Goal: Task Accomplishment & Management: Manage account settings

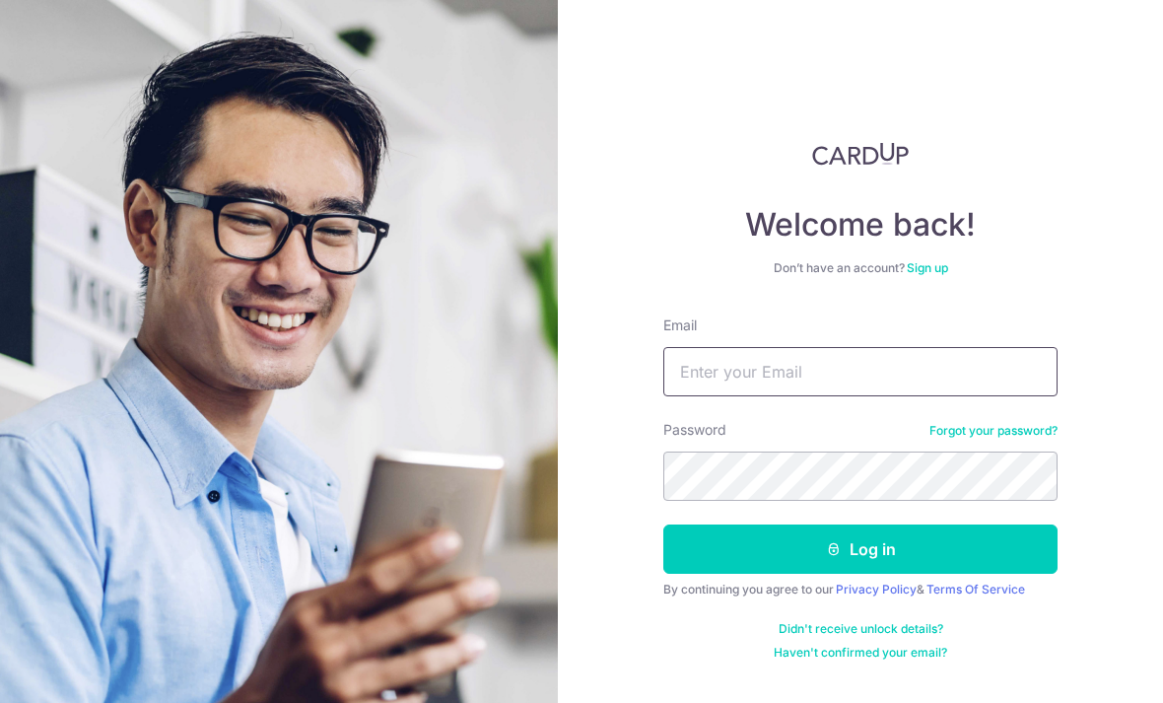
click at [867, 379] on input "Email" at bounding box center [860, 371] width 394 height 49
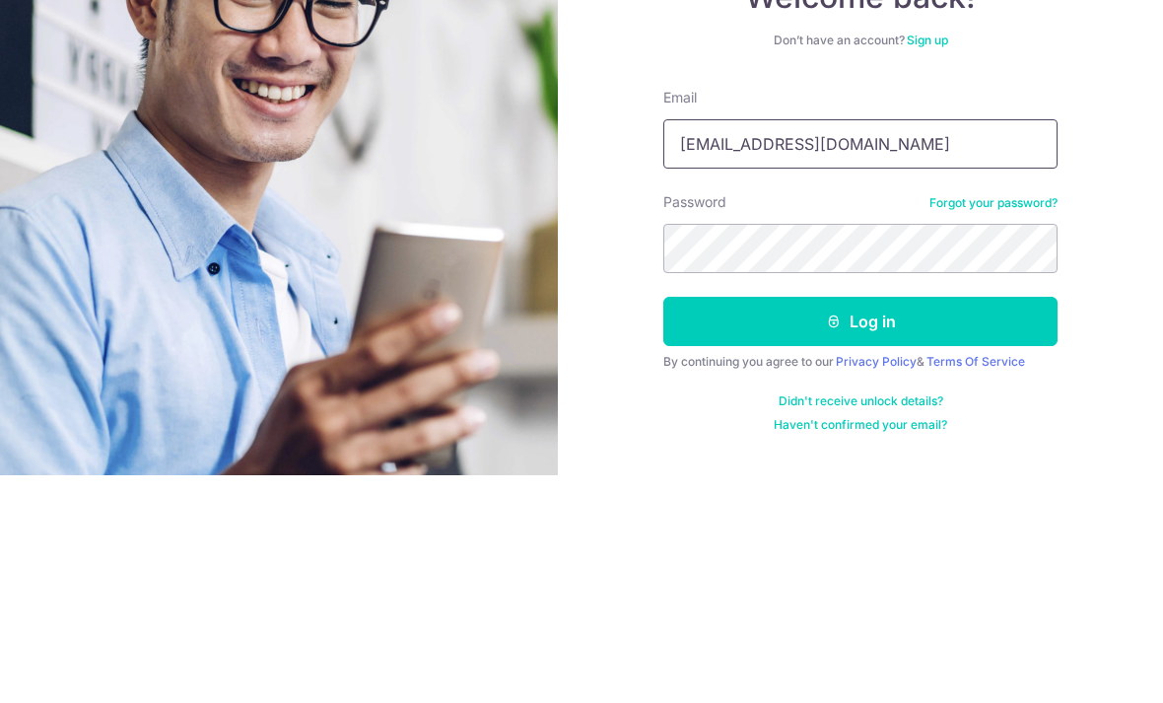
type input "Kohphilo@gmail.com"
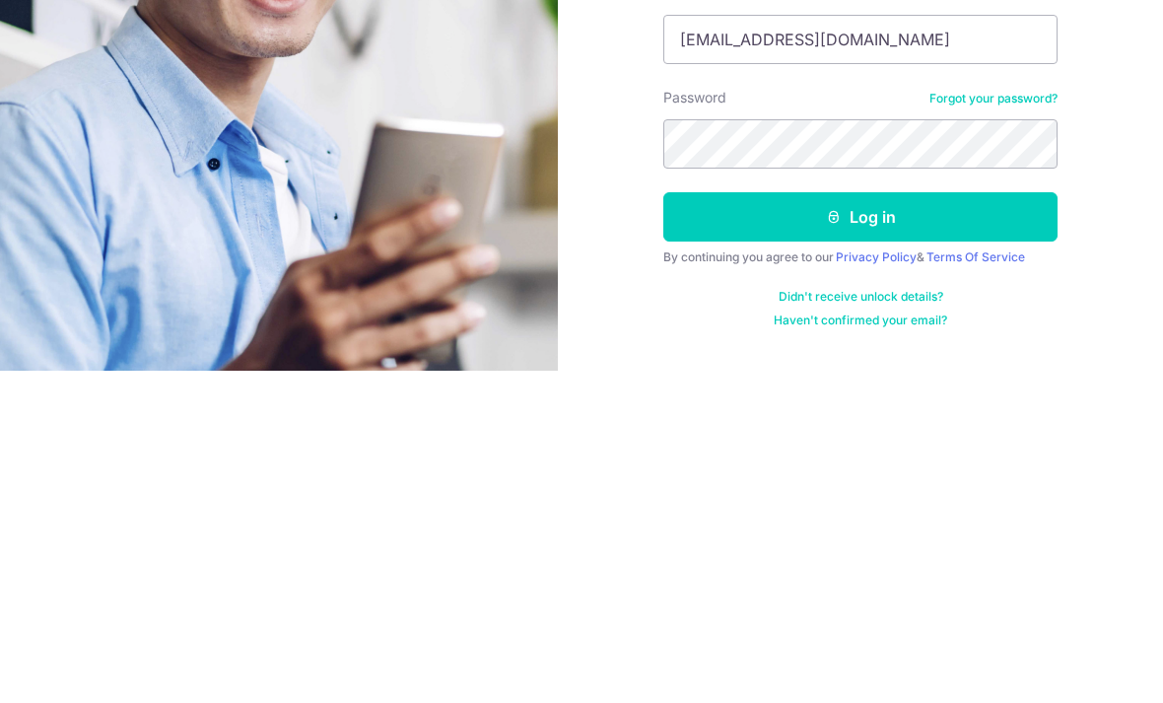
click at [906, 524] on button "Log in" at bounding box center [860, 548] width 394 height 49
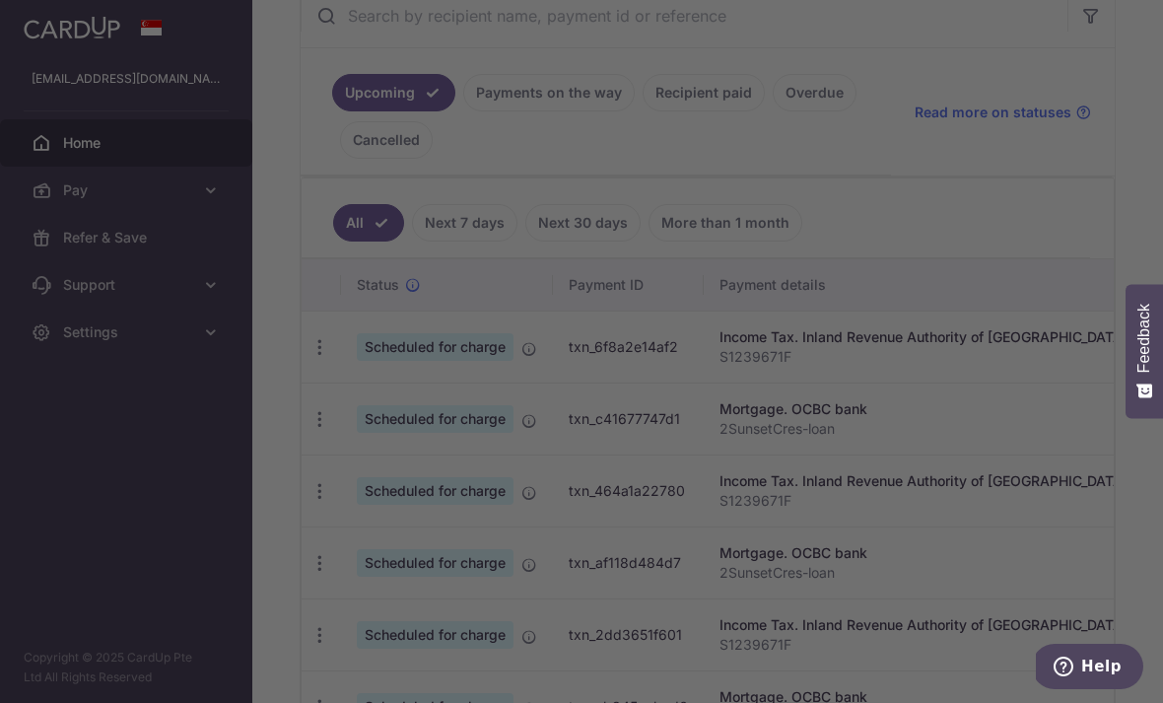
scroll to position [401, 0]
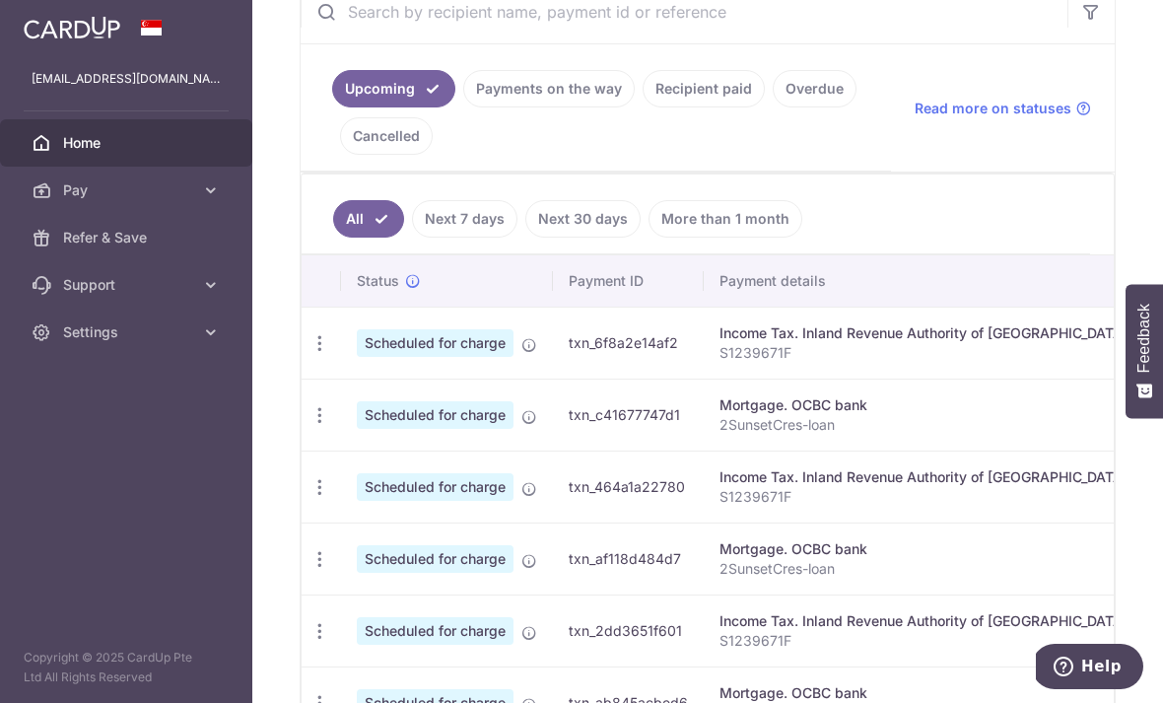
click at [309, 354] on icon "button" at bounding box center [319, 343] width 21 height 21
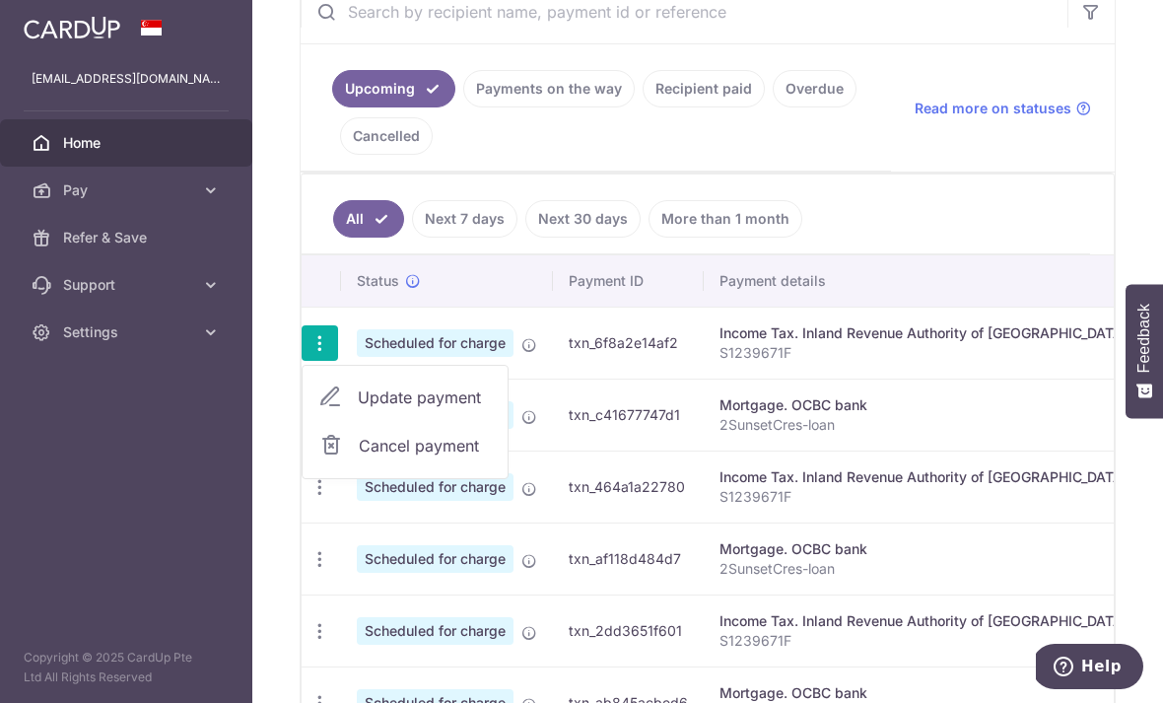
click at [358, 409] on span "Update payment" at bounding box center [425, 397] width 134 height 24
radio input "true"
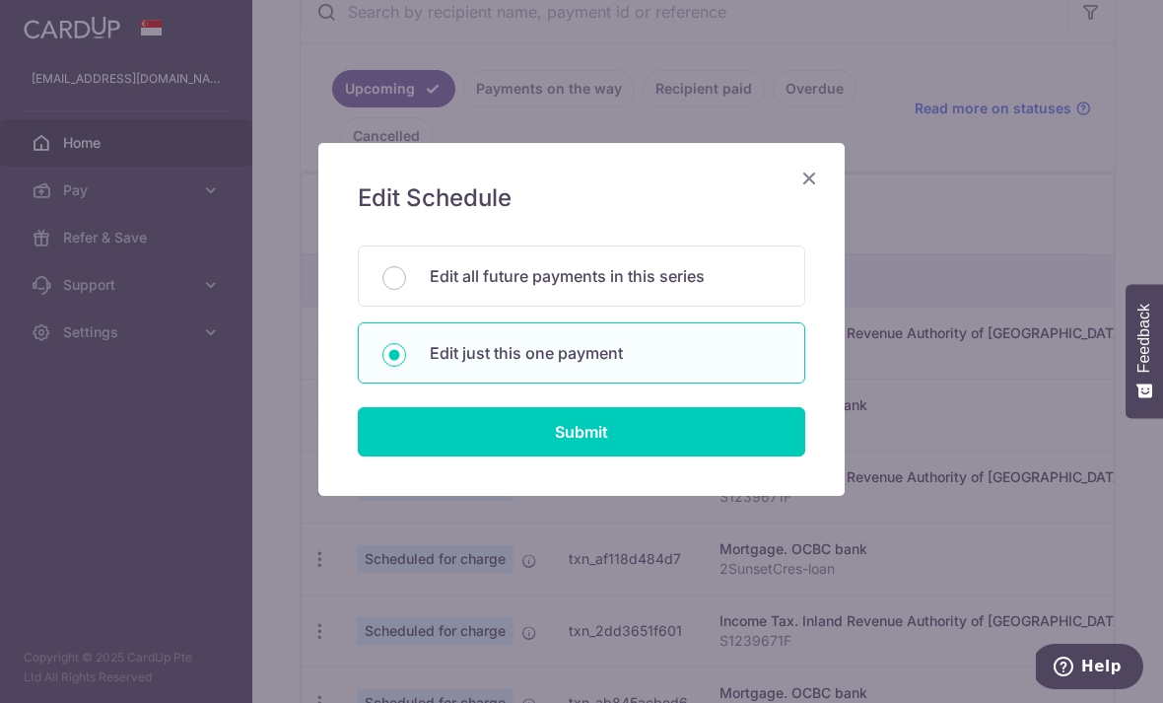
click at [397, 274] on input "Edit all future payments in this series" at bounding box center [394, 278] width 24 height 24
radio input "true"
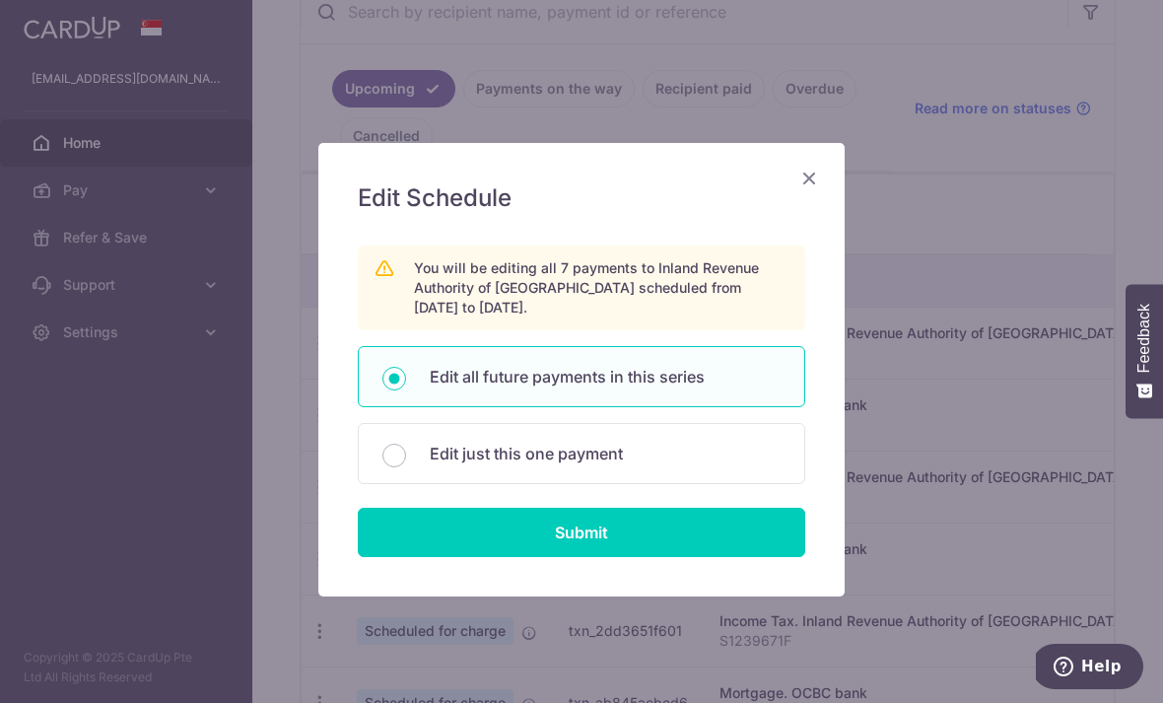
click at [651, 533] on input "Submit" at bounding box center [581, 531] width 447 height 49
radio input "true"
type input "7,466.82"
type input "S1239671F"
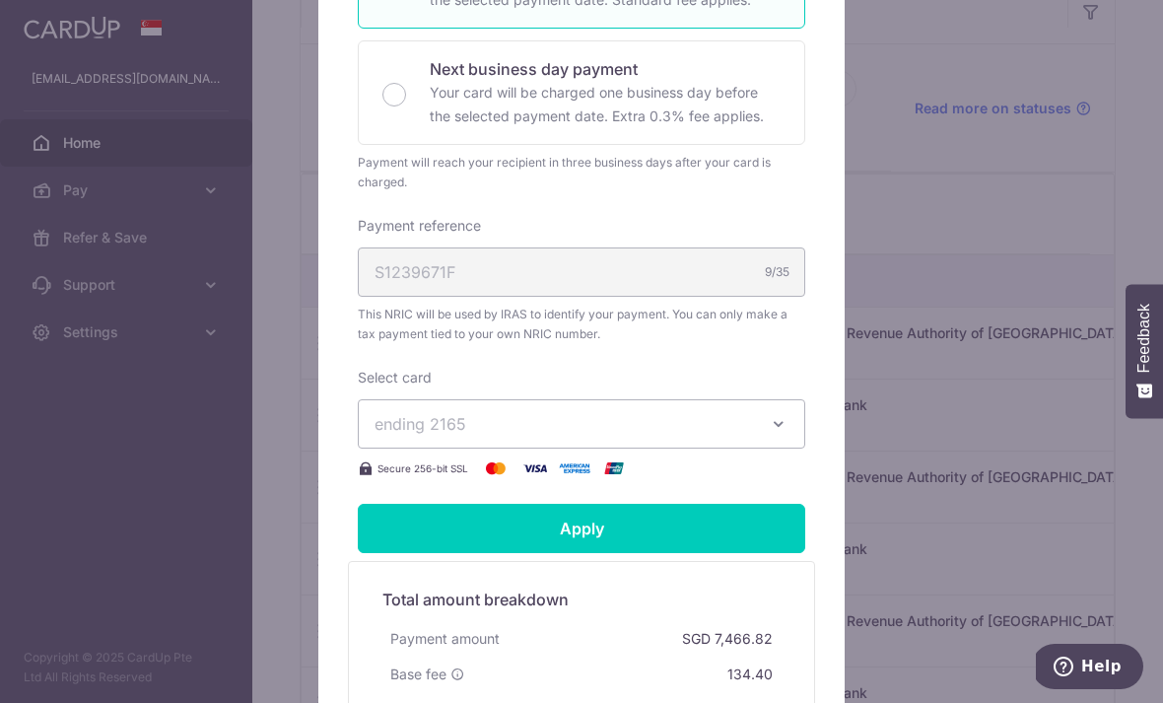
scroll to position [509, 0]
click at [759, 423] on button "ending 2165" at bounding box center [581, 422] width 447 height 49
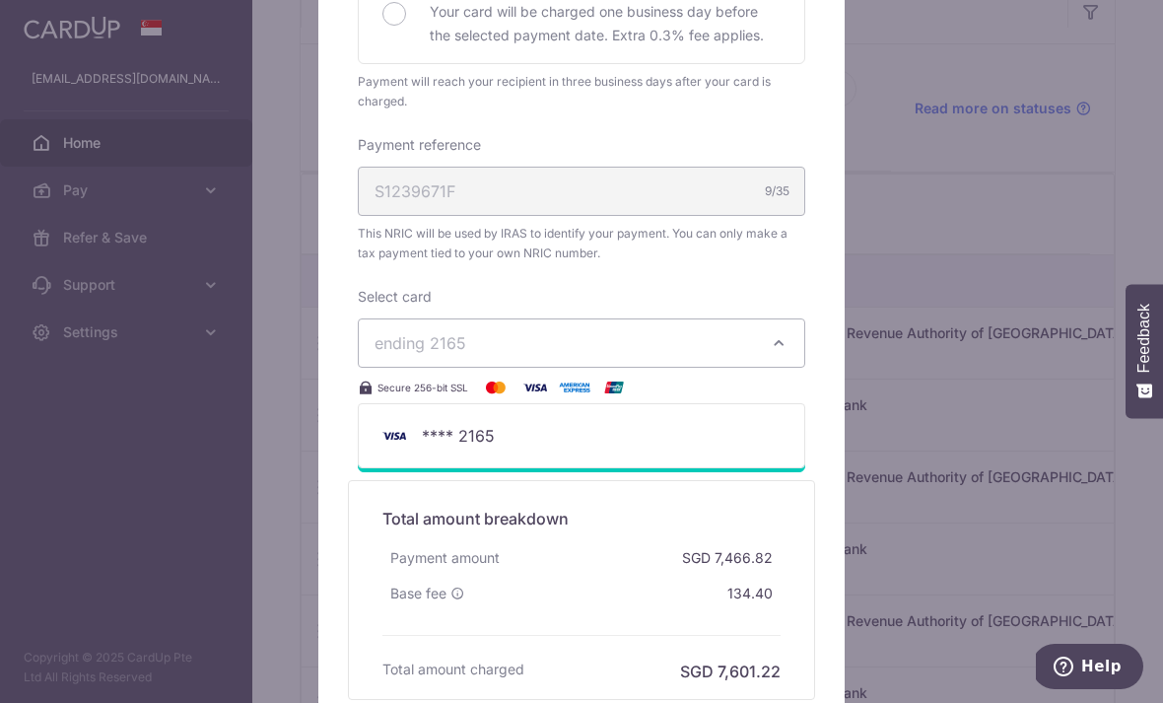
scroll to position [574, 0]
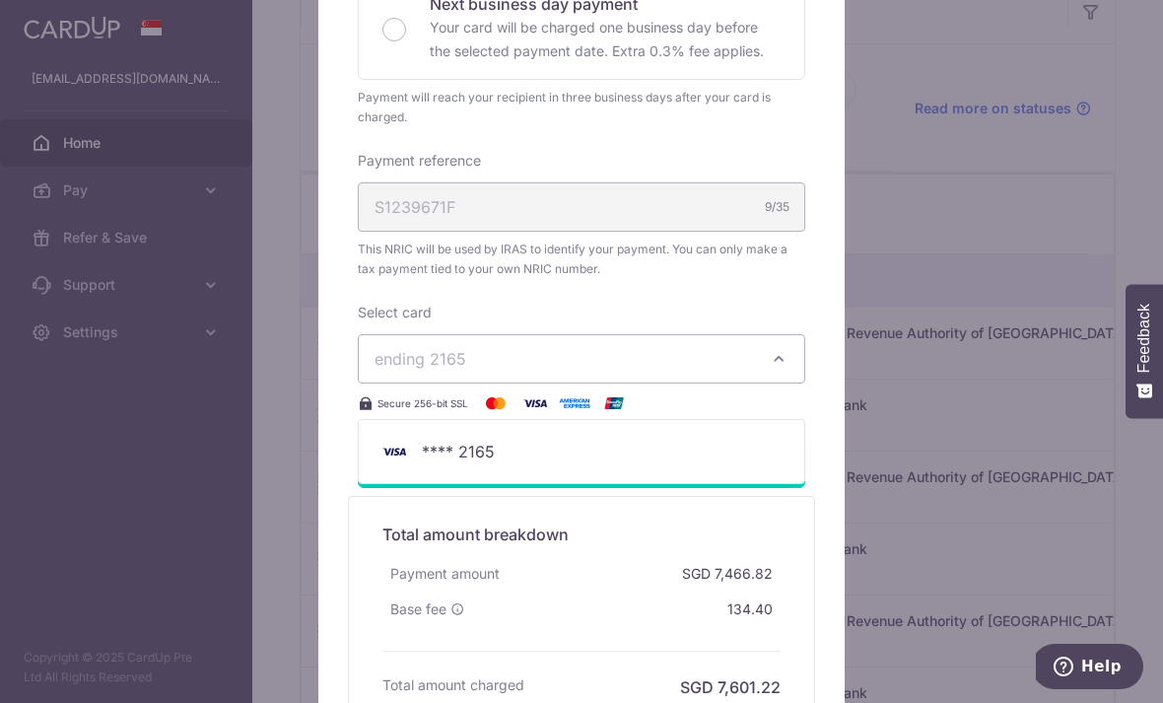
click at [538, 409] on div at bounding box center [581, 175] width 528 height 1215
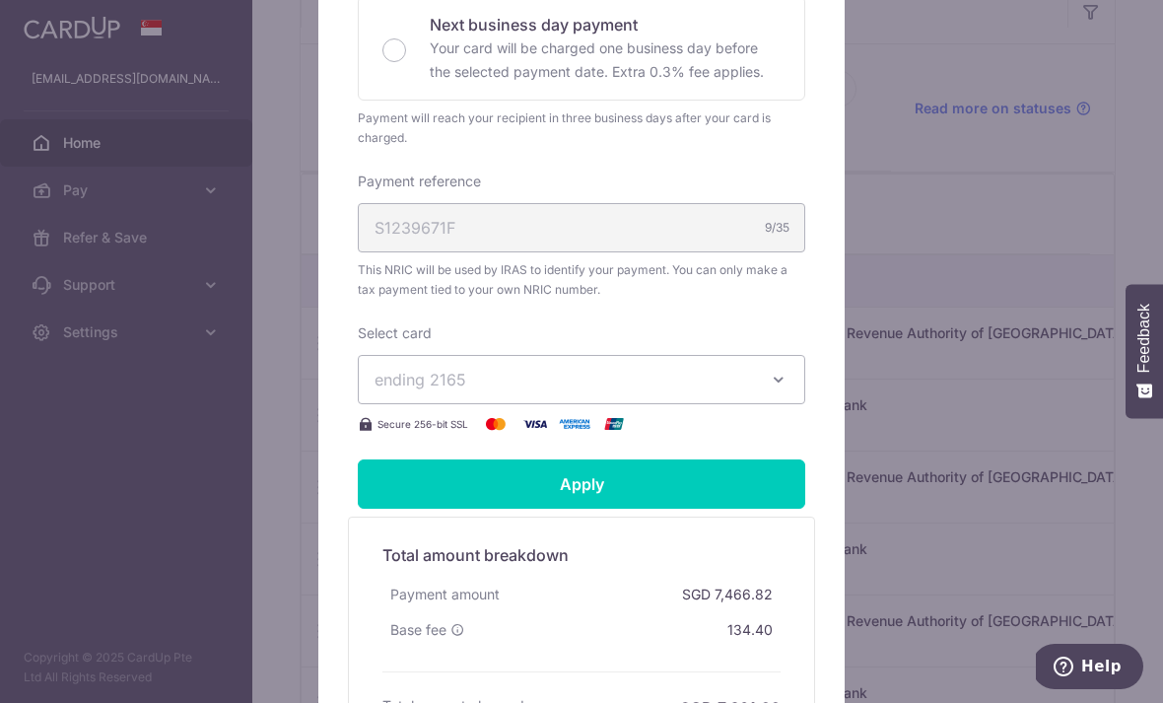
scroll to position [556, 0]
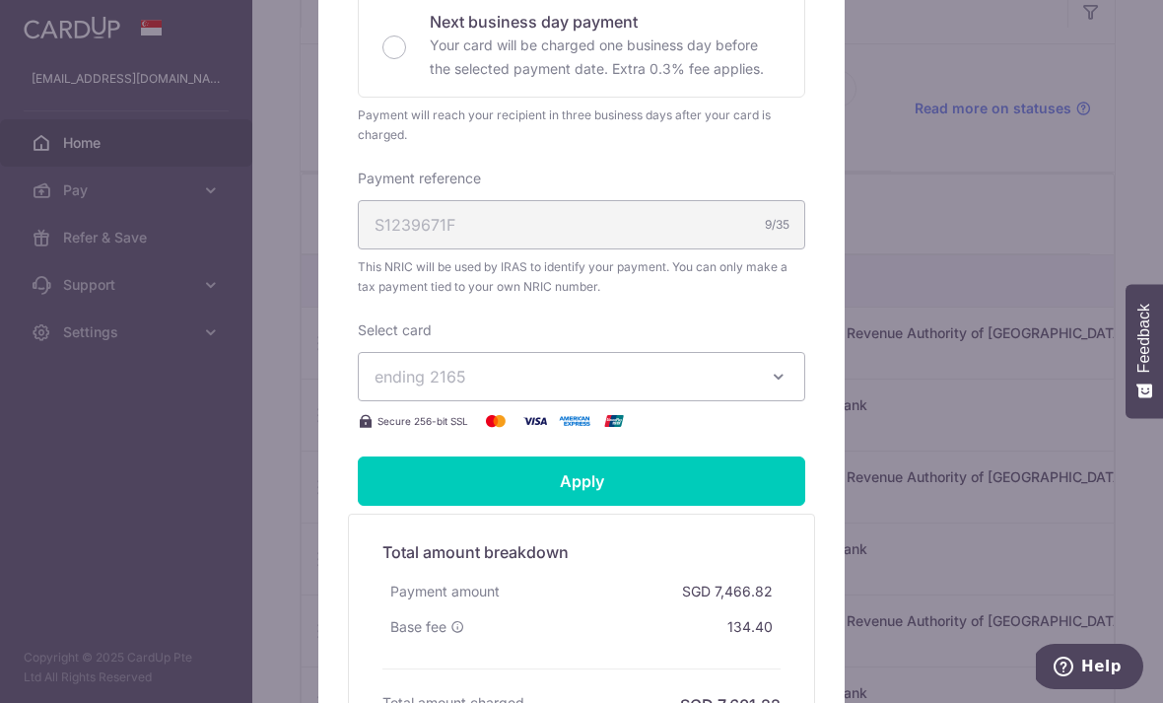
click at [775, 381] on icon "button" at bounding box center [779, 377] width 20 height 20
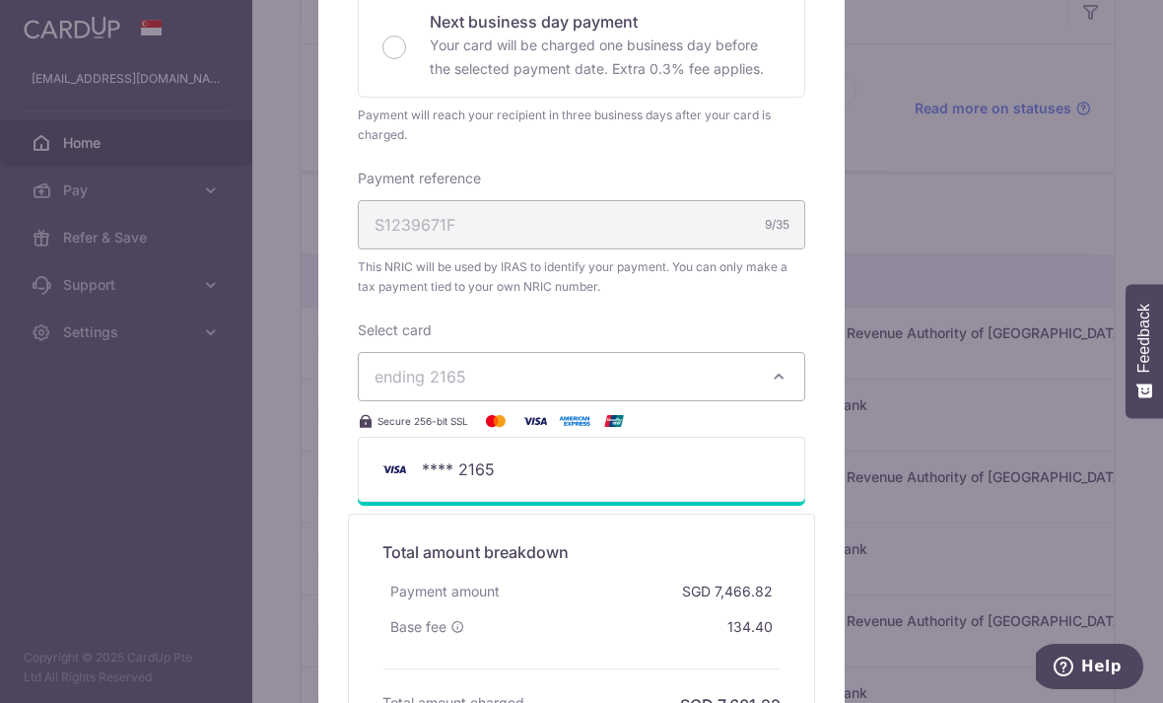
click at [530, 475] on span "**** 2165" at bounding box center [581, 469] width 414 height 24
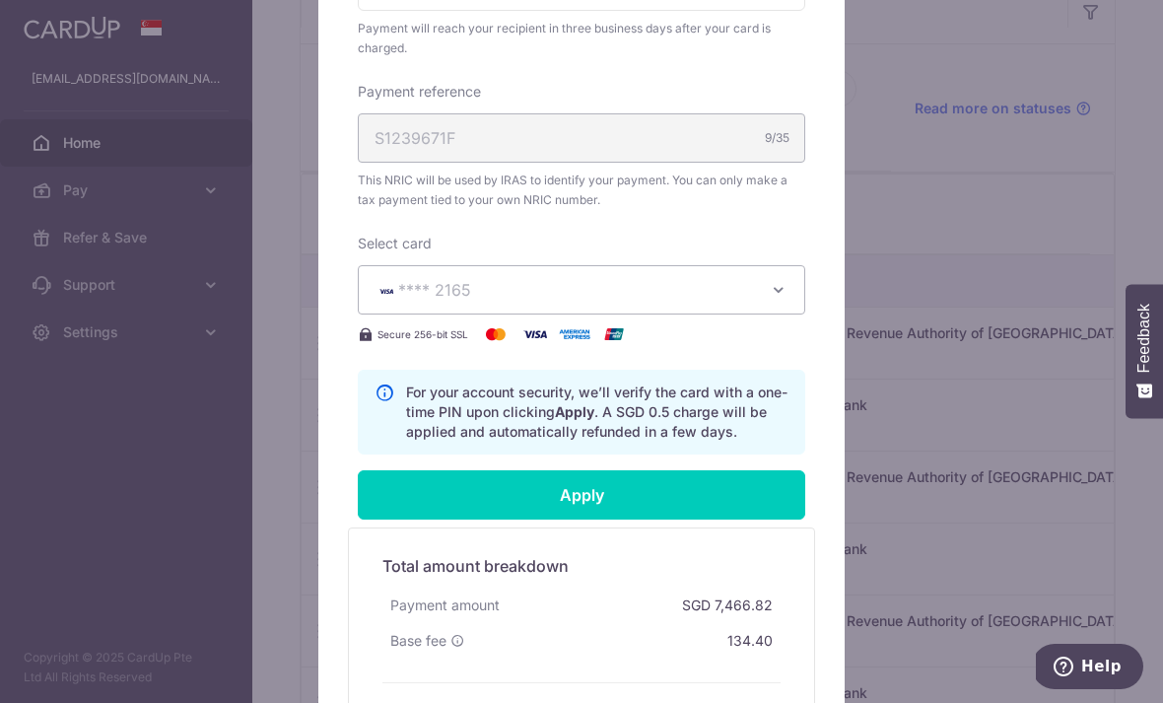
scroll to position [643, 0]
click at [472, 287] on span "**** 2165" at bounding box center [563, 289] width 378 height 24
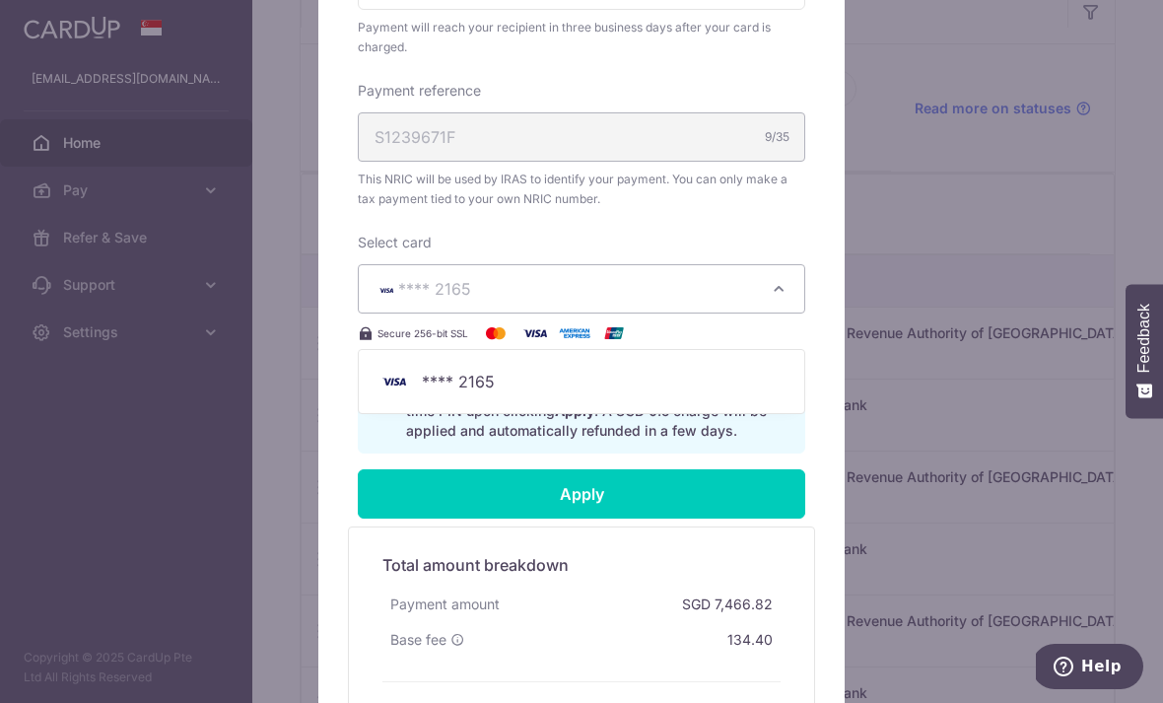
click at [772, 291] on div at bounding box center [581, 156] width 528 height 1316
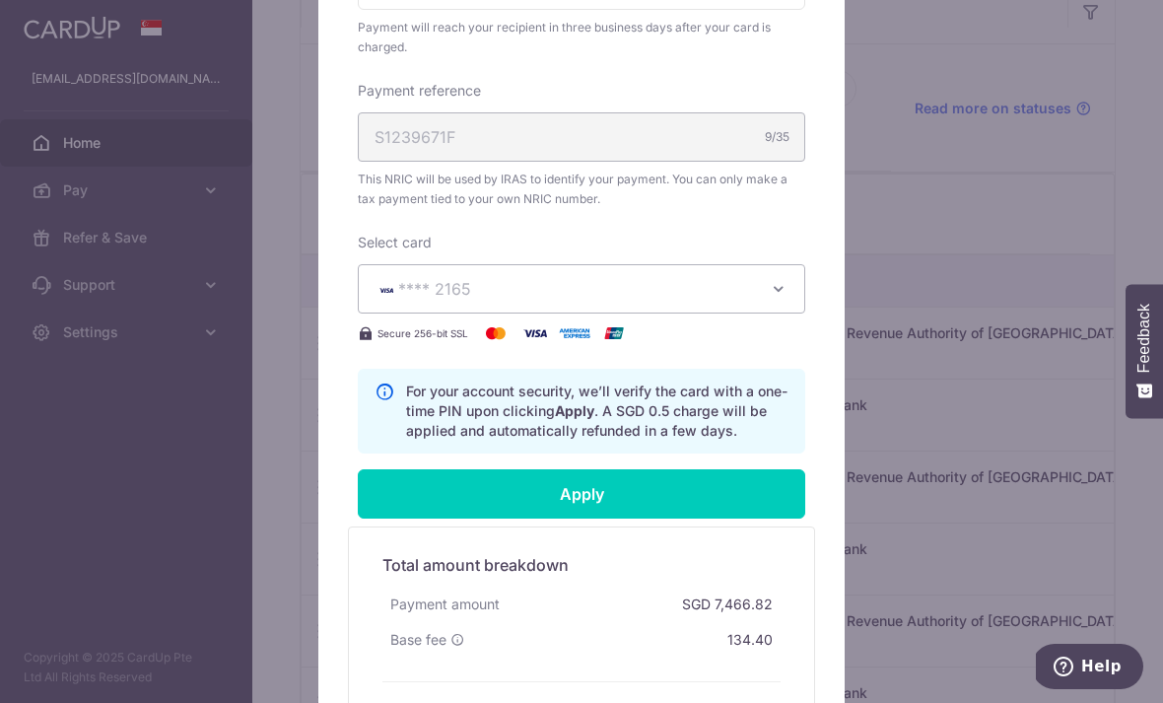
click at [776, 293] on icon "button" at bounding box center [779, 289] width 20 height 20
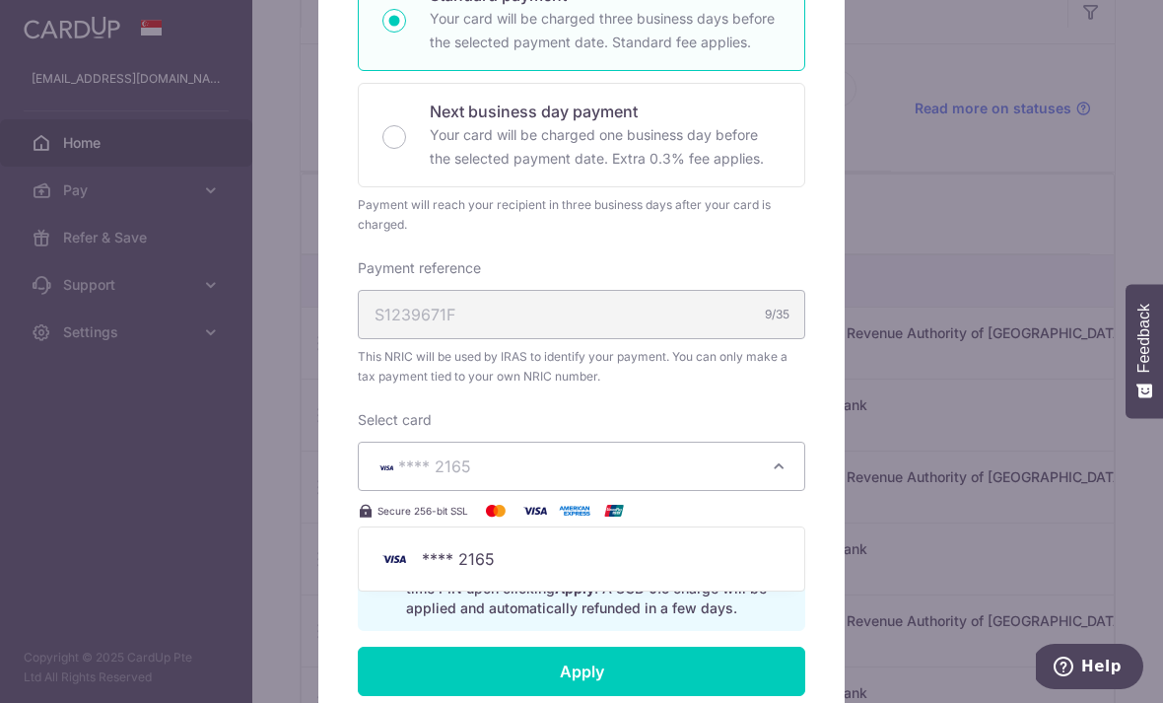
scroll to position [467, 0]
click at [424, 462] on div at bounding box center [581, 333] width 528 height 1316
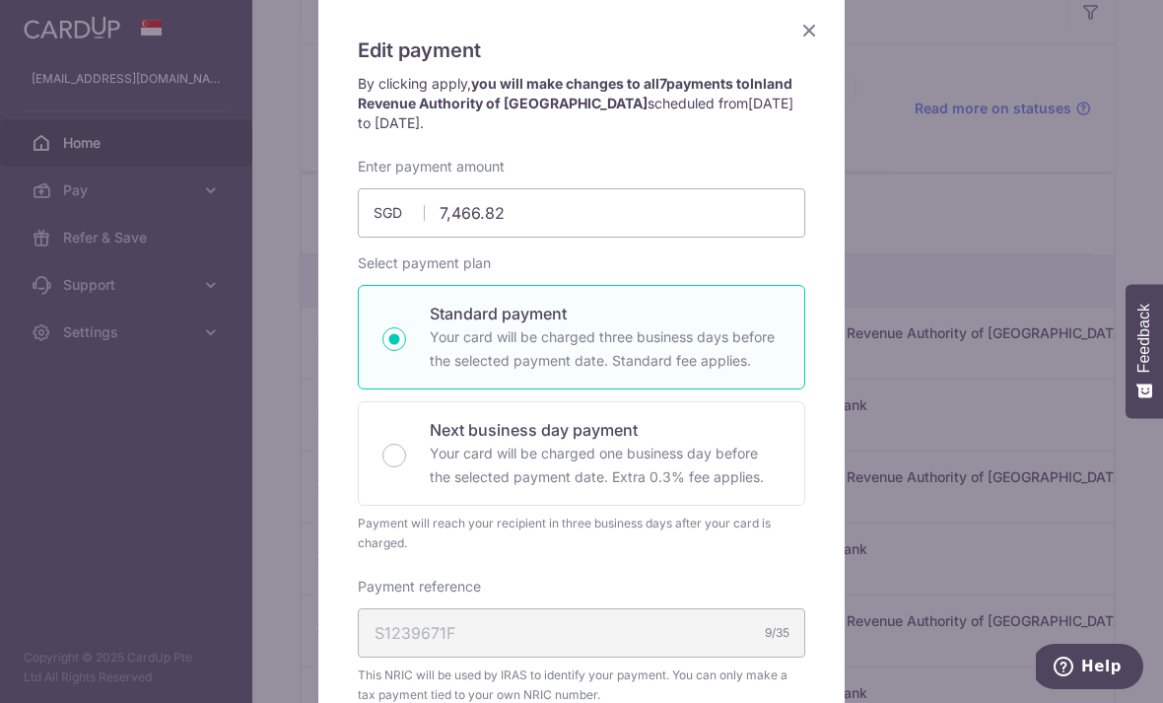
scroll to position [144, 0]
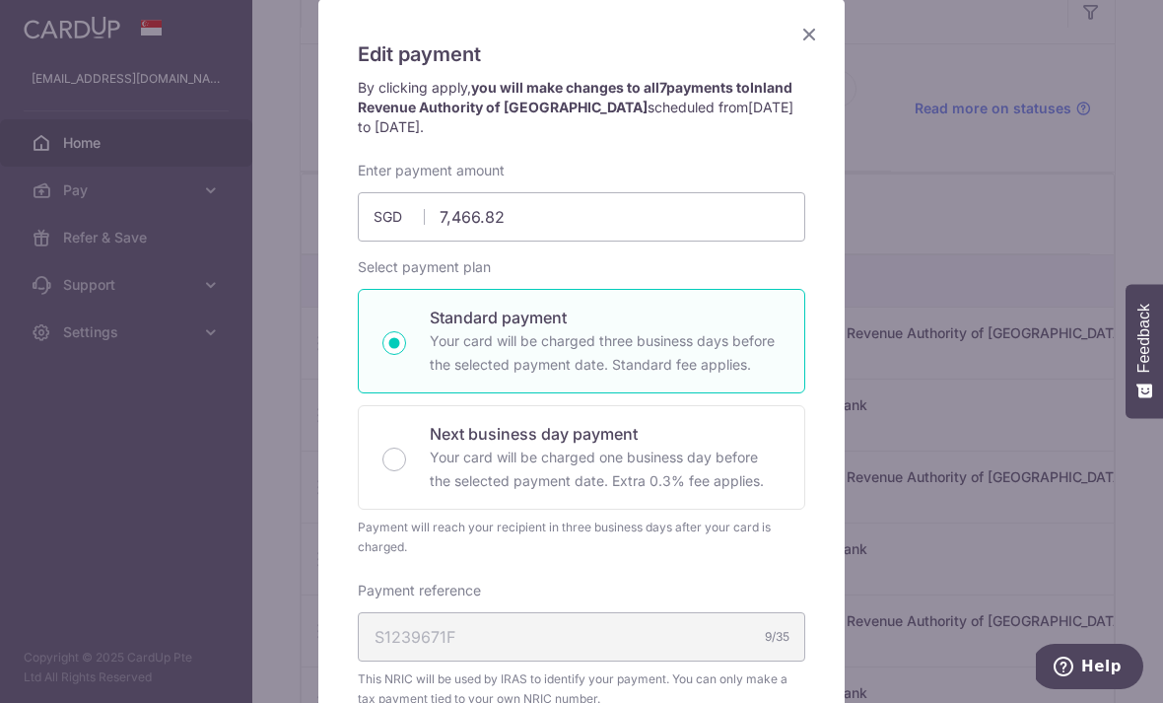
click at [808, 34] on icon "Close" at bounding box center [809, 34] width 24 height 25
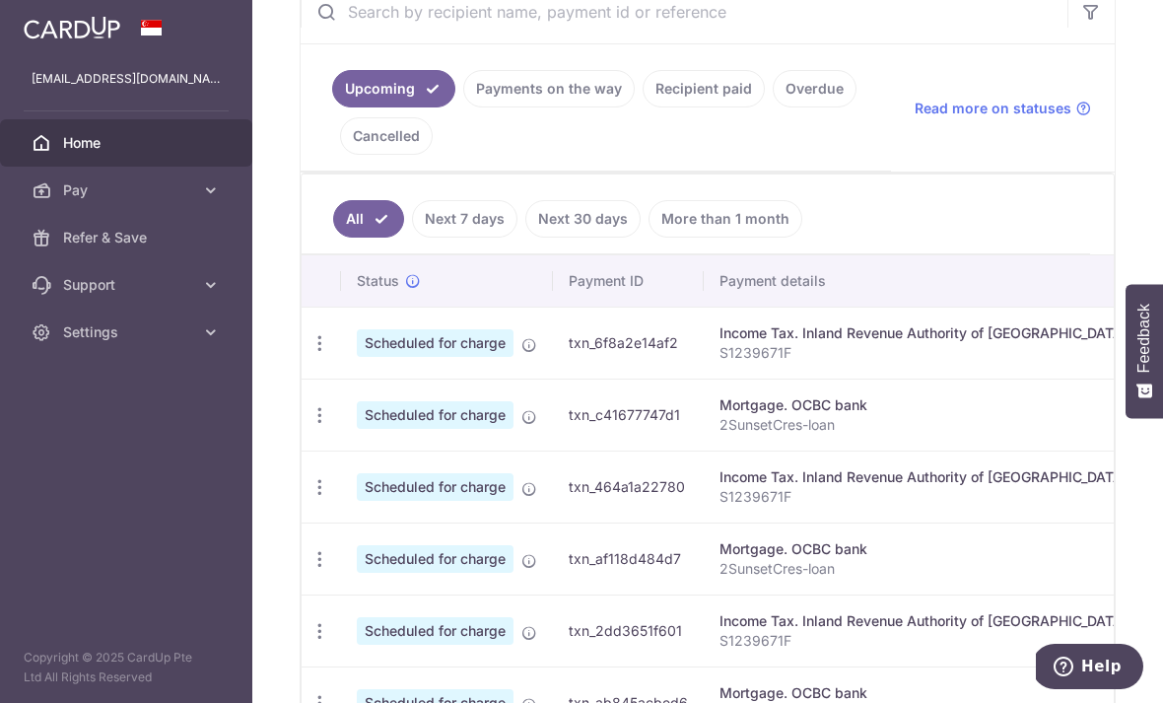
click at [0, 0] on icon "button" at bounding box center [0, 0] width 0 height 0
click at [207, 334] on icon at bounding box center [211, 332] width 20 height 20
click at [104, 387] on span "Account" at bounding box center [128, 380] width 130 height 20
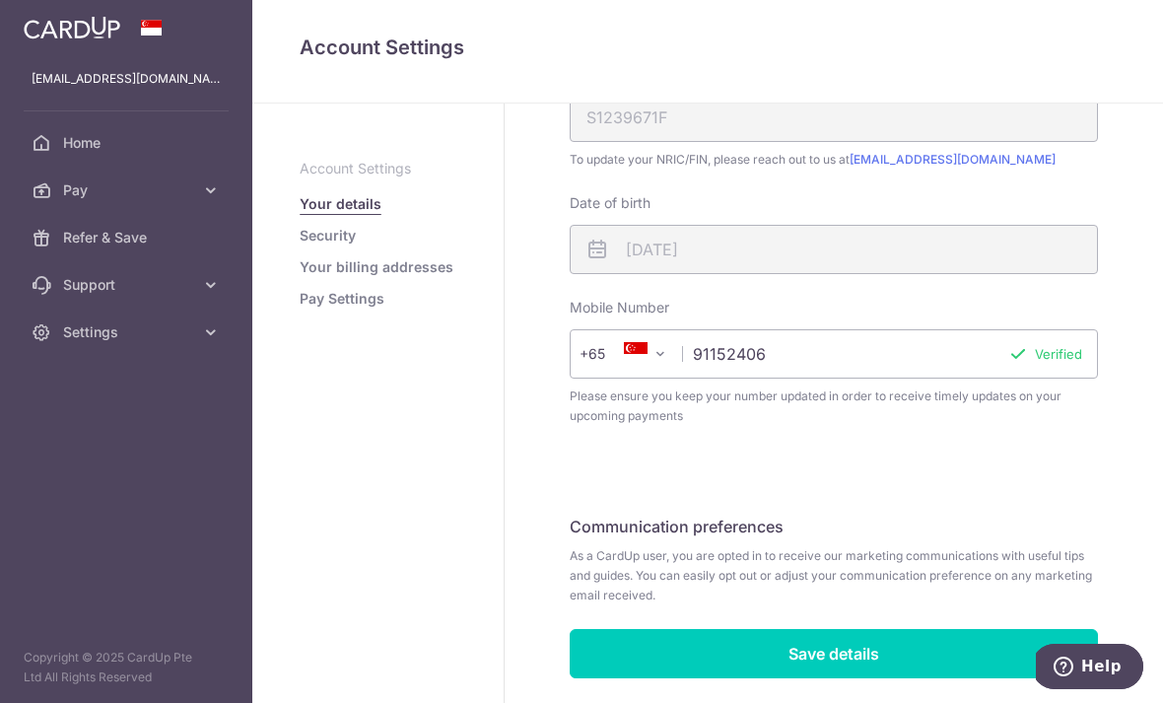
scroll to position [489, 0]
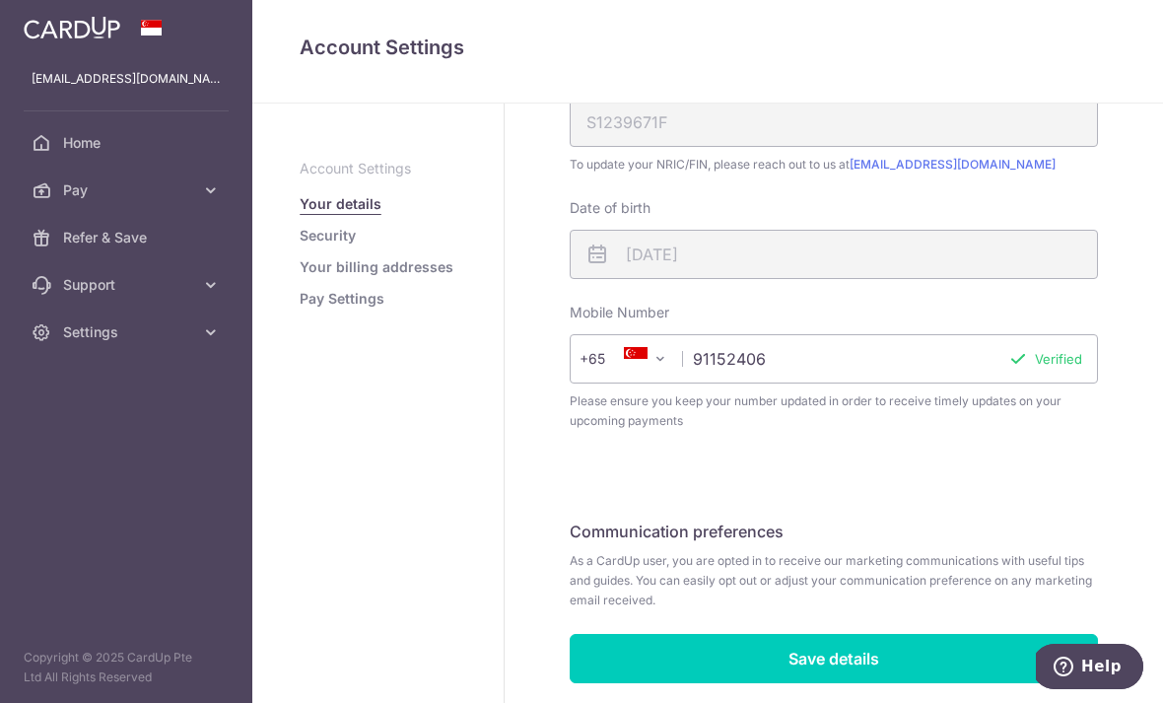
click at [300, 245] on link "Security" at bounding box center [328, 236] width 56 height 20
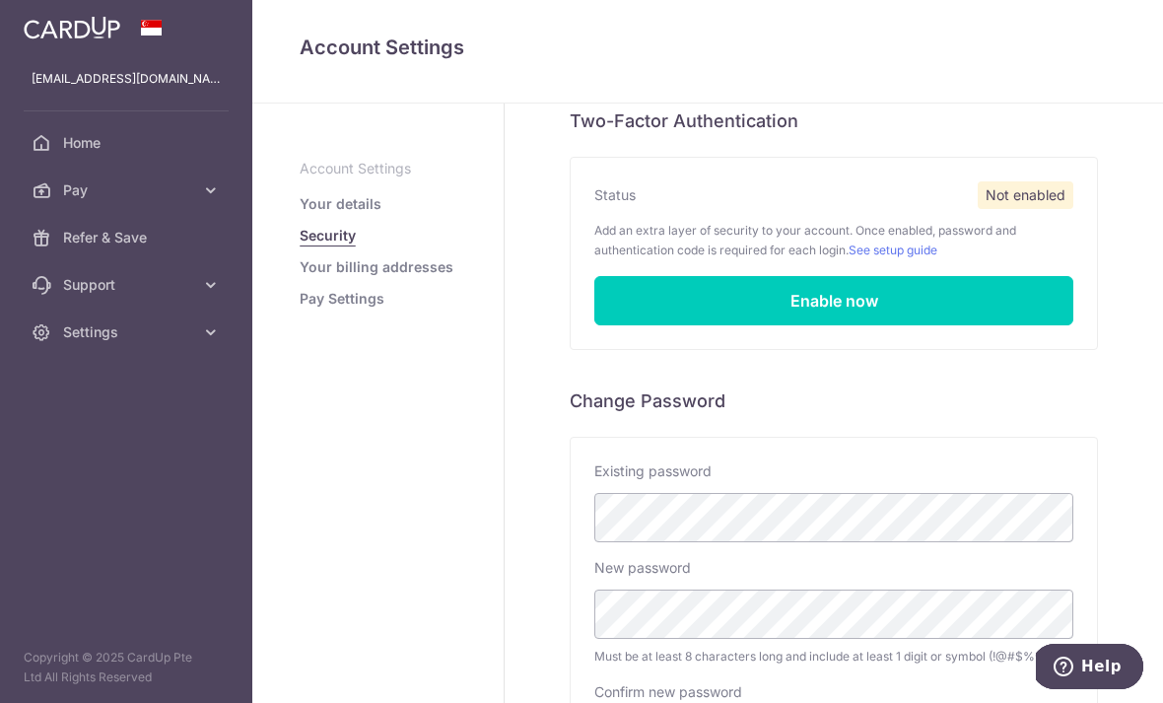
scroll to position [122, 0]
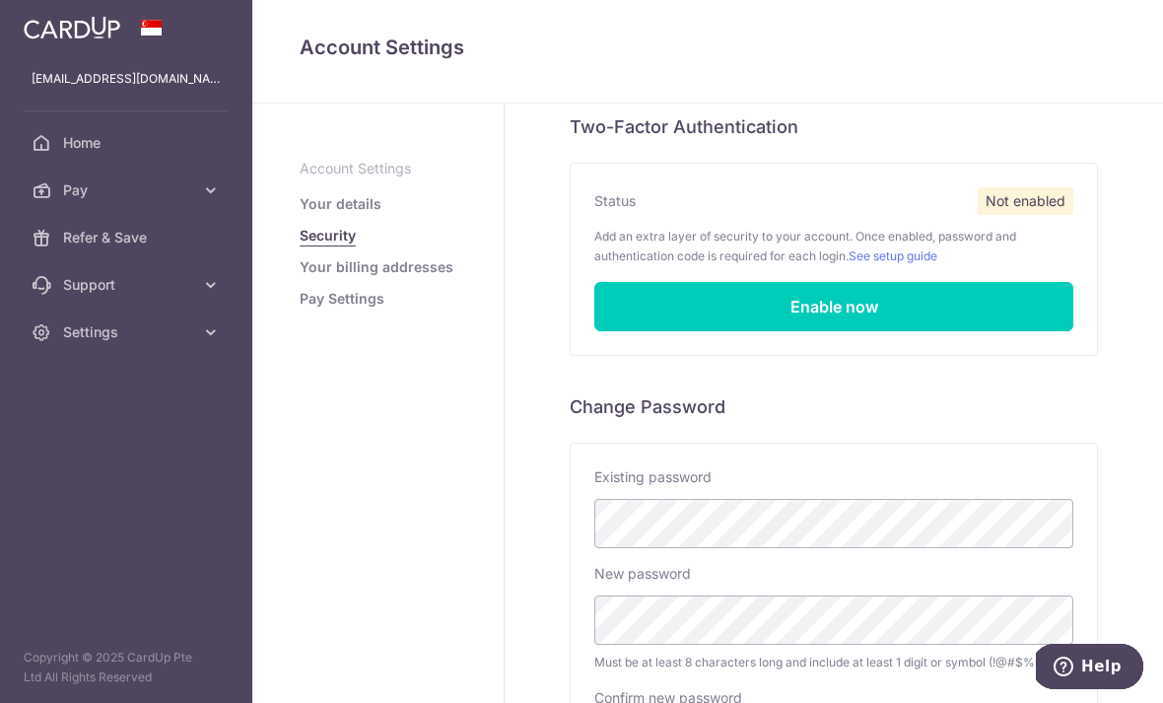
click at [300, 308] on link "Pay Settings" at bounding box center [342, 299] width 85 height 20
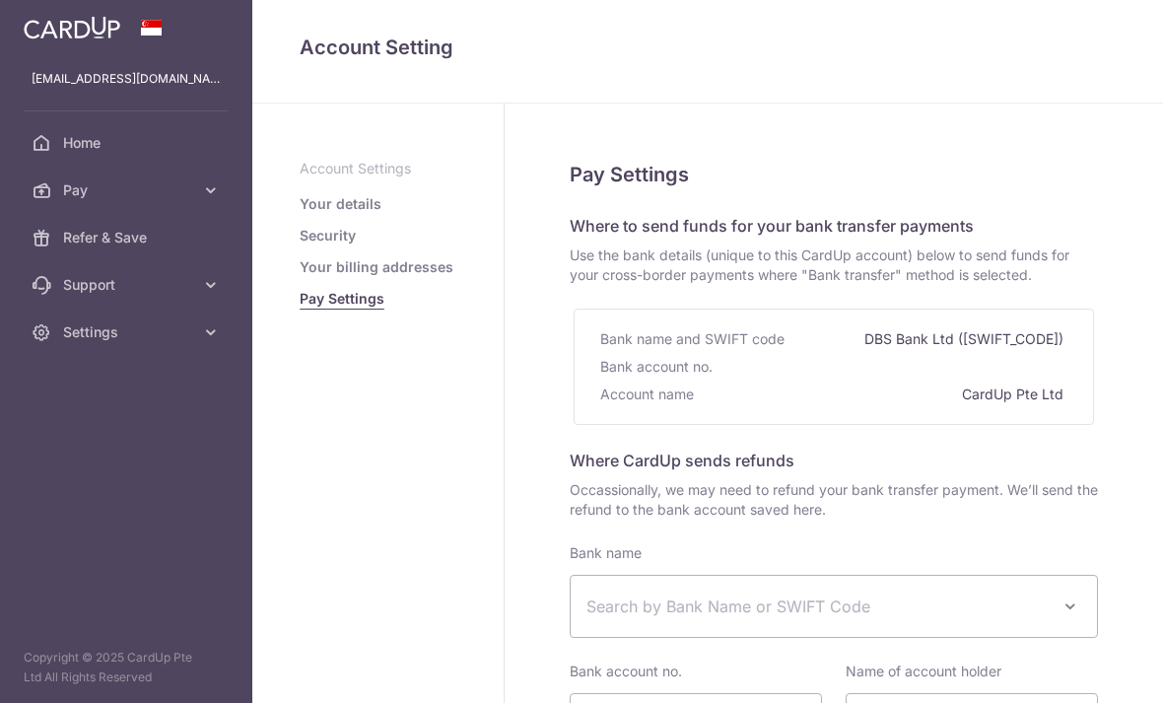
select select
click at [300, 214] on link "Your details" at bounding box center [341, 204] width 82 height 20
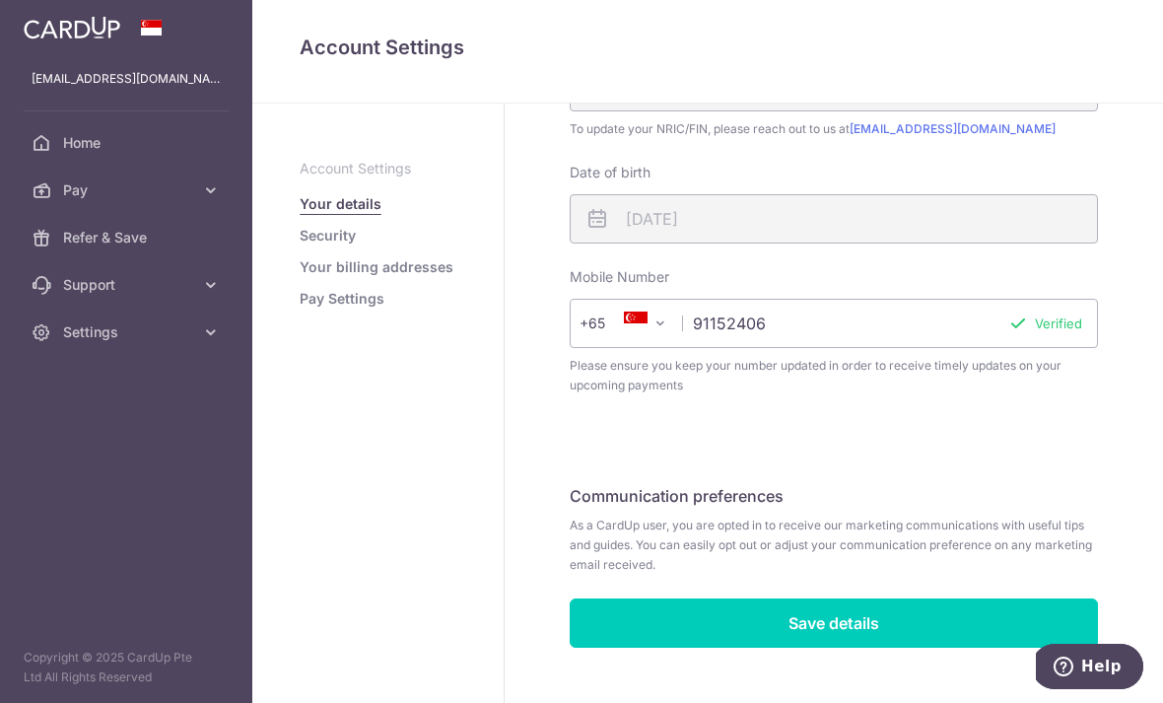
scroll to position [523, 0]
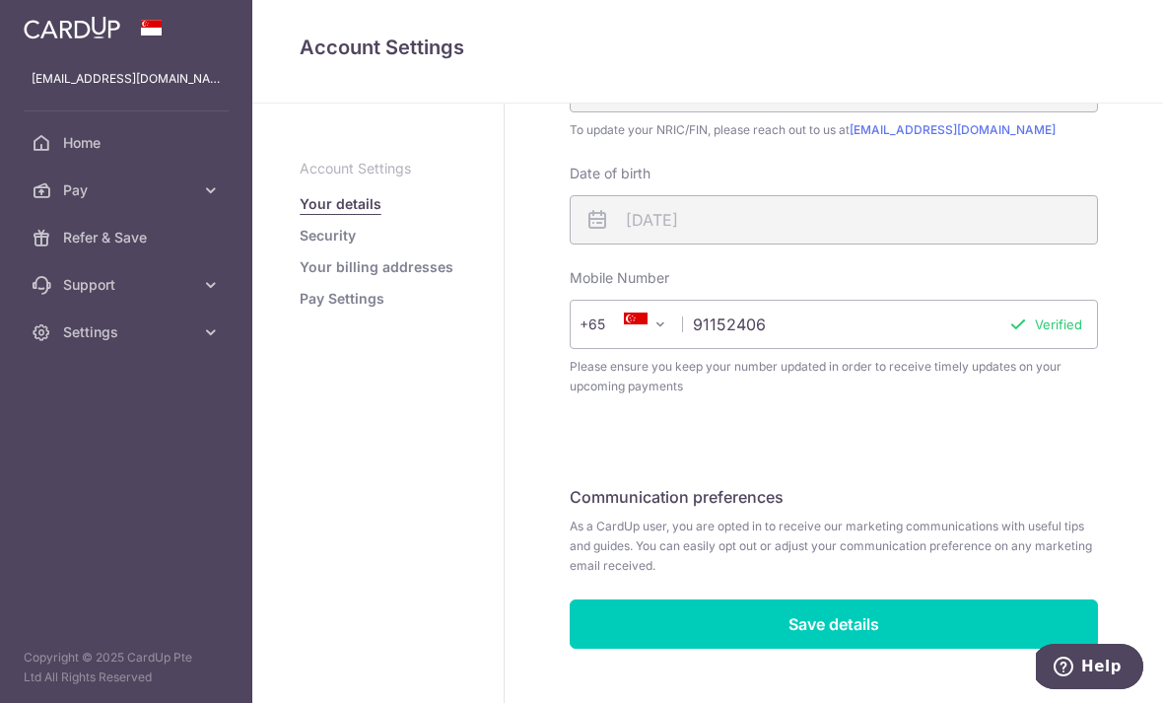
click at [300, 245] on link "Security" at bounding box center [328, 236] width 56 height 20
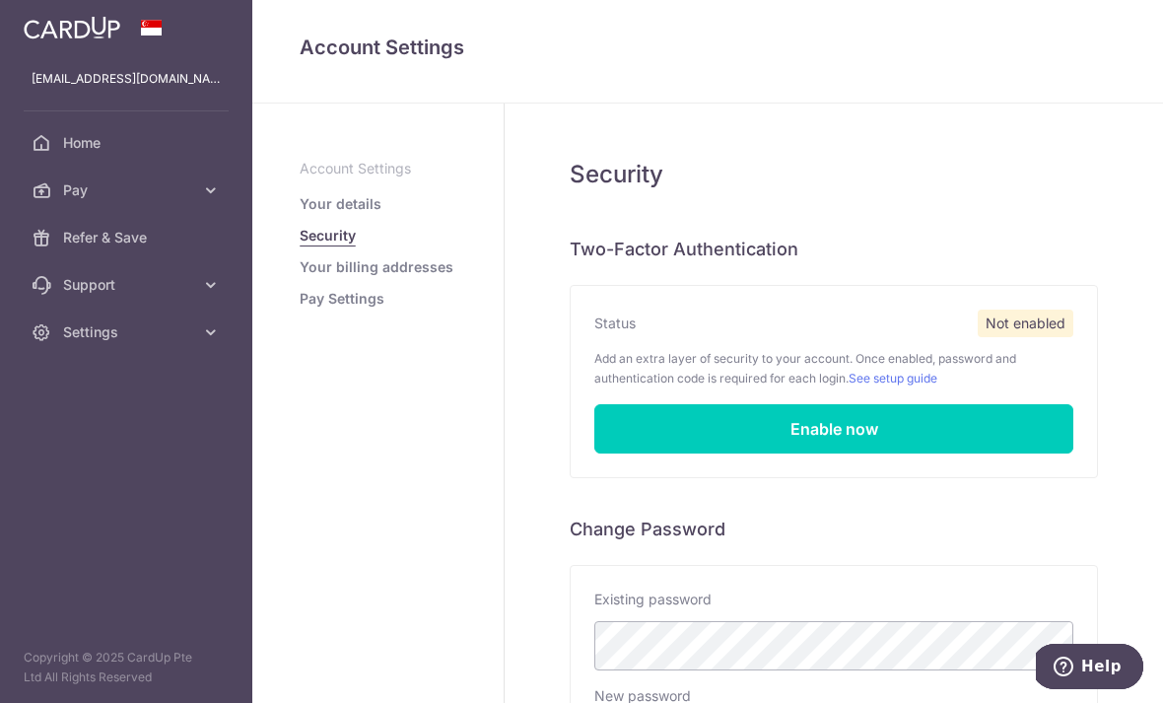
click at [300, 277] on link "Your billing addresses" at bounding box center [377, 267] width 154 height 20
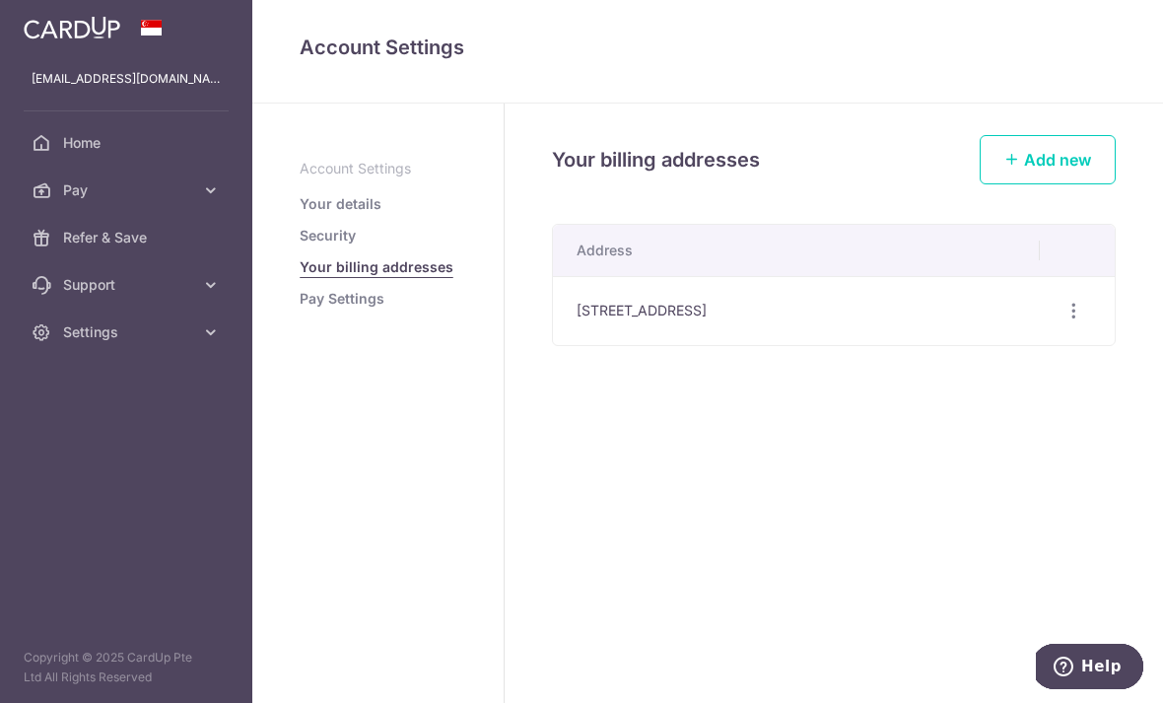
click at [300, 308] on link "Pay Settings" at bounding box center [342, 299] width 85 height 20
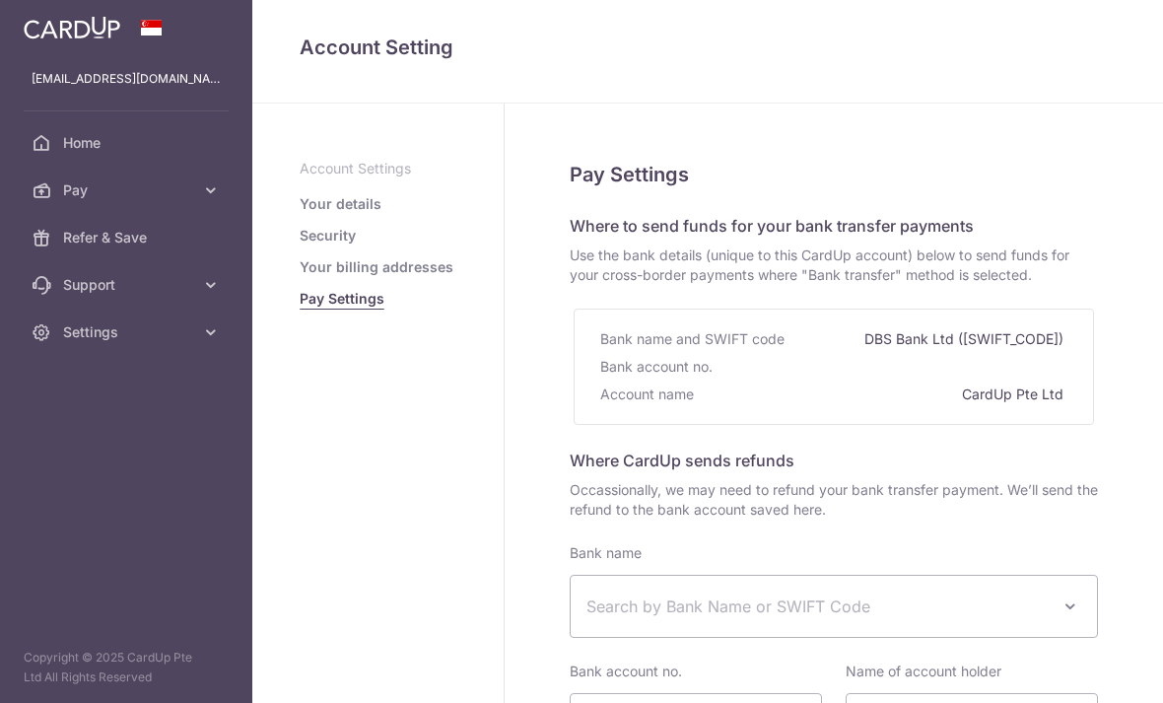
select select
click at [0, 0] on icon "button" at bounding box center [0, 0] width 0 height 0
click at [197, 178] on link "Pay" at bounding box center [126, 190] width 252 height 47
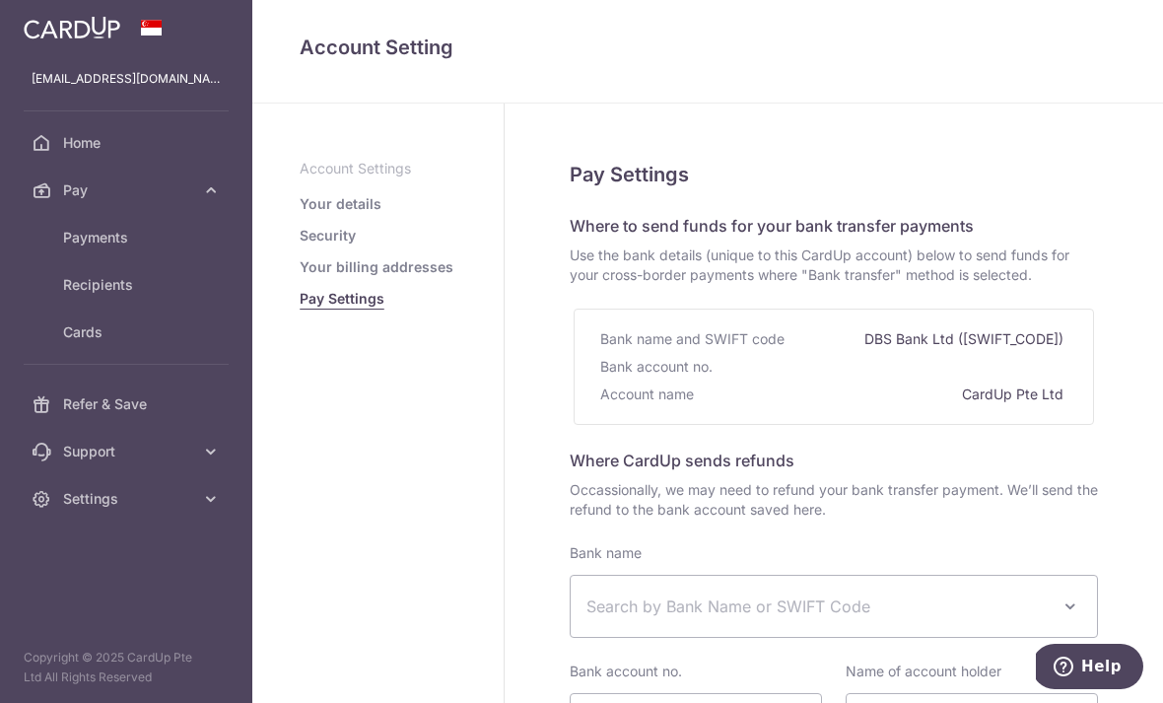
click at [113, 332] on span "Cards" at bounding box center [128, 332] width 130 height 20
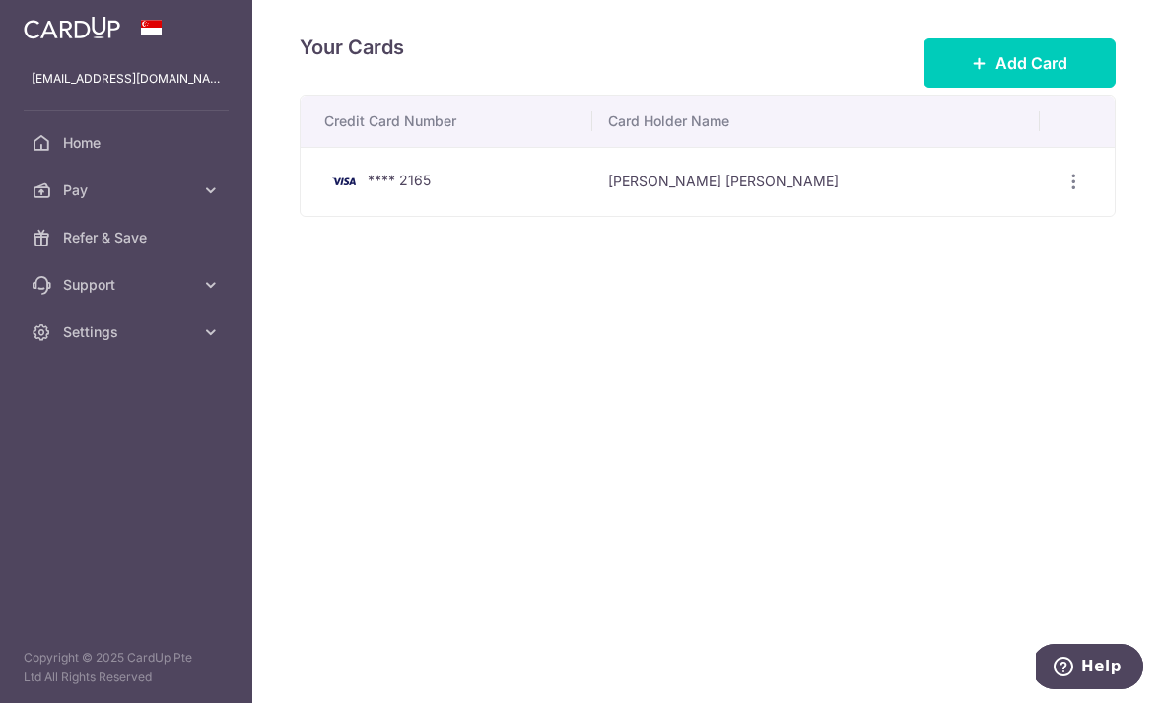
click at [1065, 75] on span "Add Card" at bounding box center [1031, 63] width 72 height 24
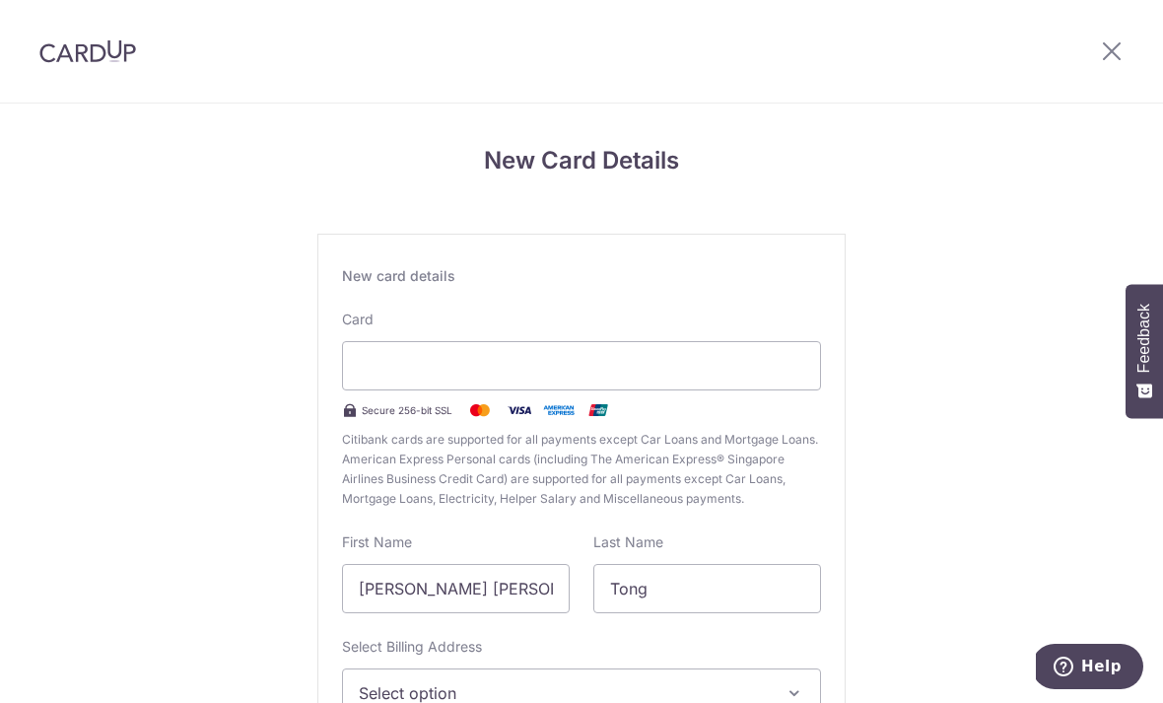
click at [523, 359] on div at bounding box center [581, 365] width 479 height 49
click at [555, 386] on div at bounding box center [581, 365] width 479 height 49
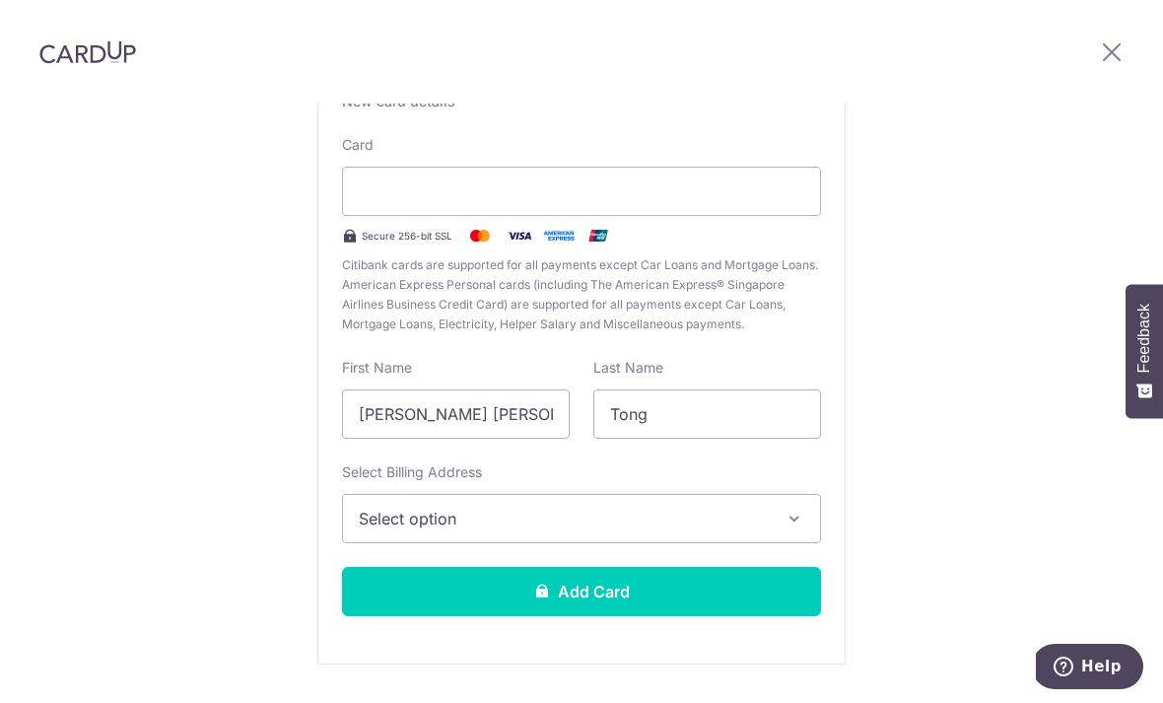
scroll to position [173, 0]
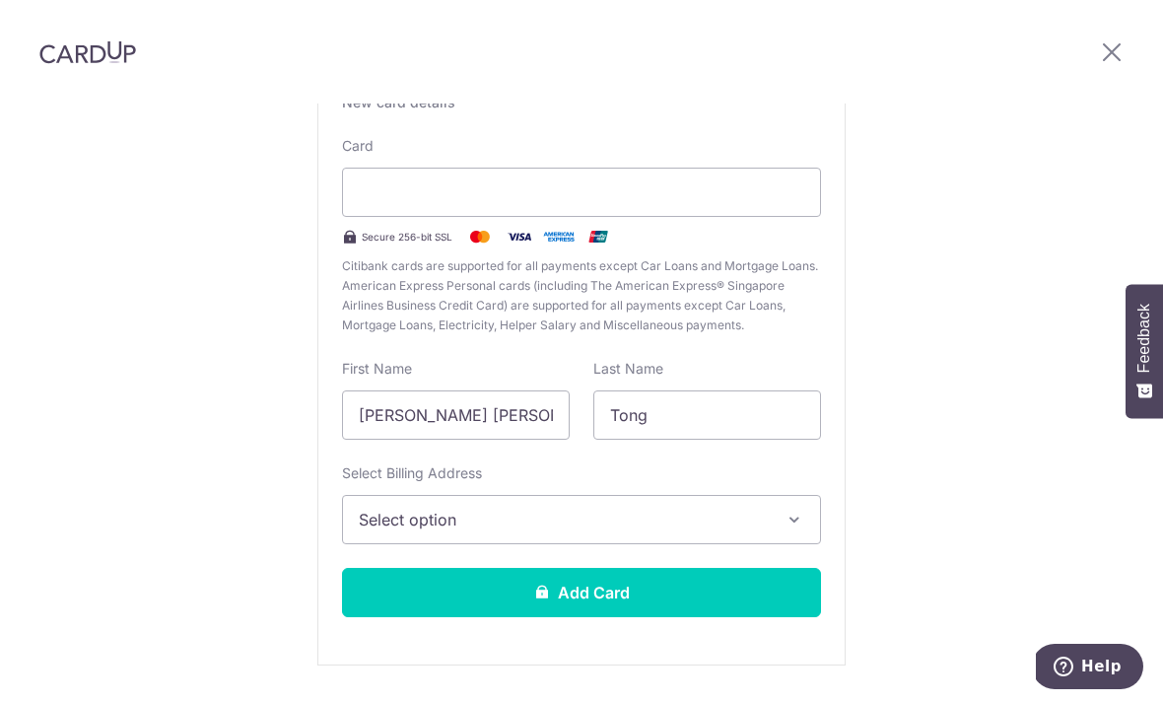
click at [622, 568] on button "Add Card" at bounding box center [581, 592] width 479 height 49
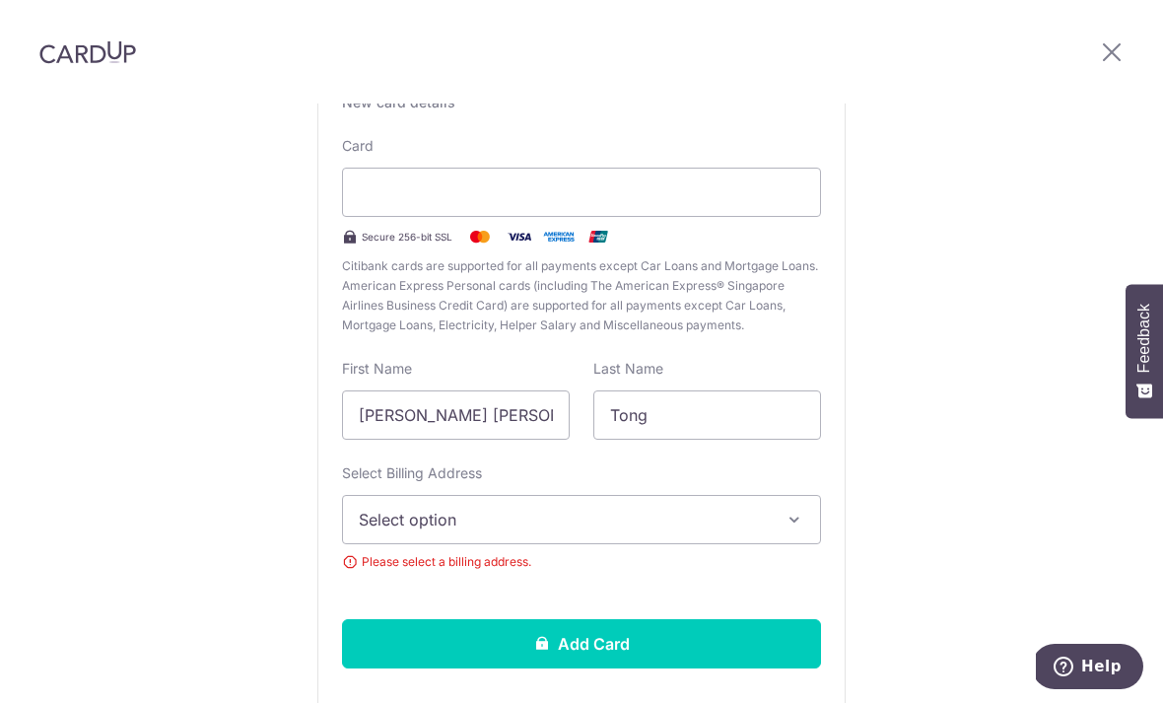
click at [515, 507] on span "Select option" at bounding box center [564, 519] width 410 height 24
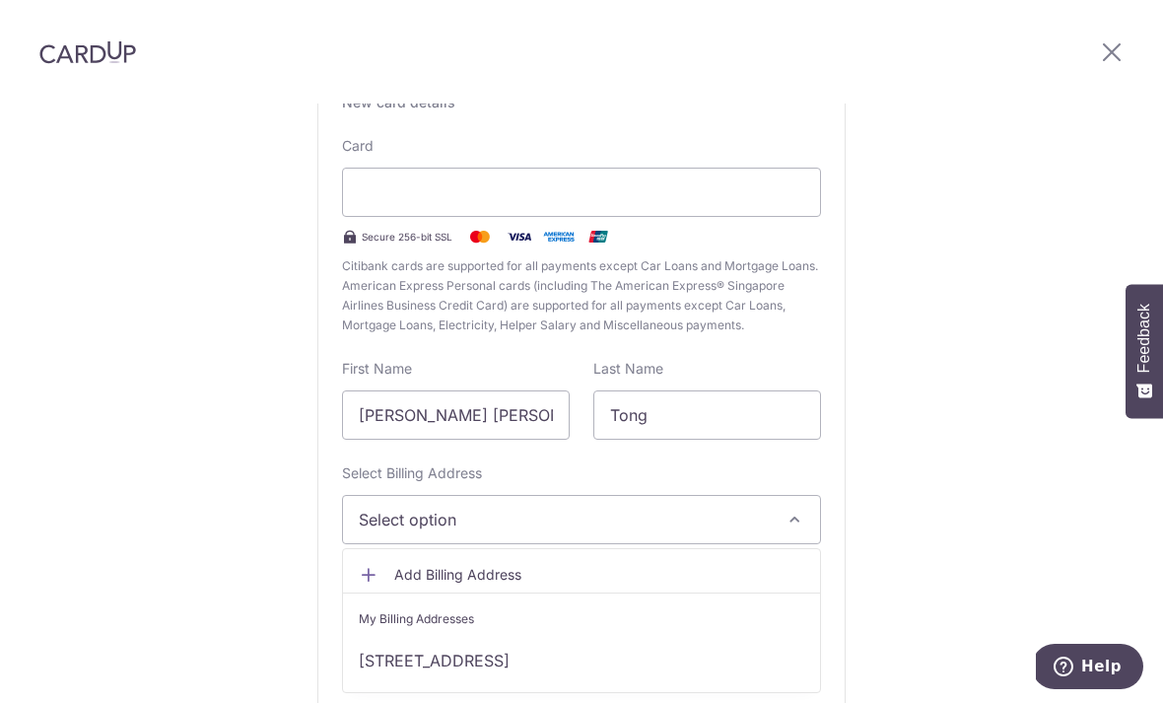
click at [532, 637] on link "[STREET_ADDRESS]" at bounding box center [581, 660] width 477 height 47
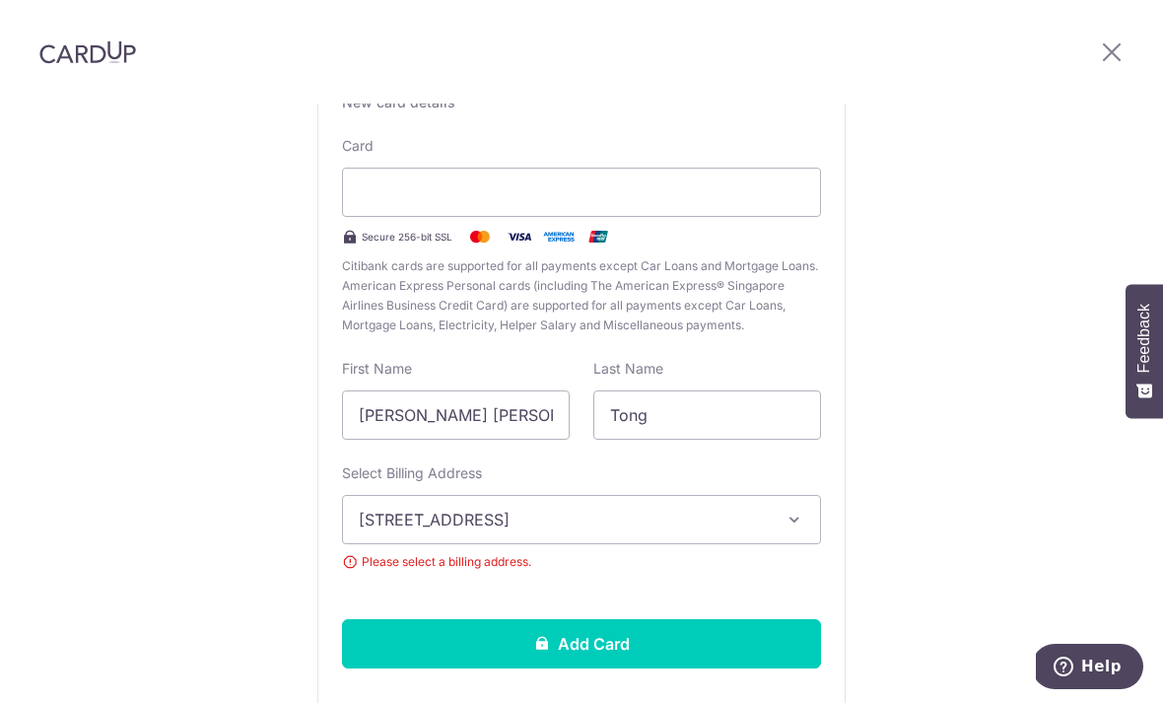
click at [615, 619] on button "Add Card" at bounding box center [581, 643] width 479 height 49
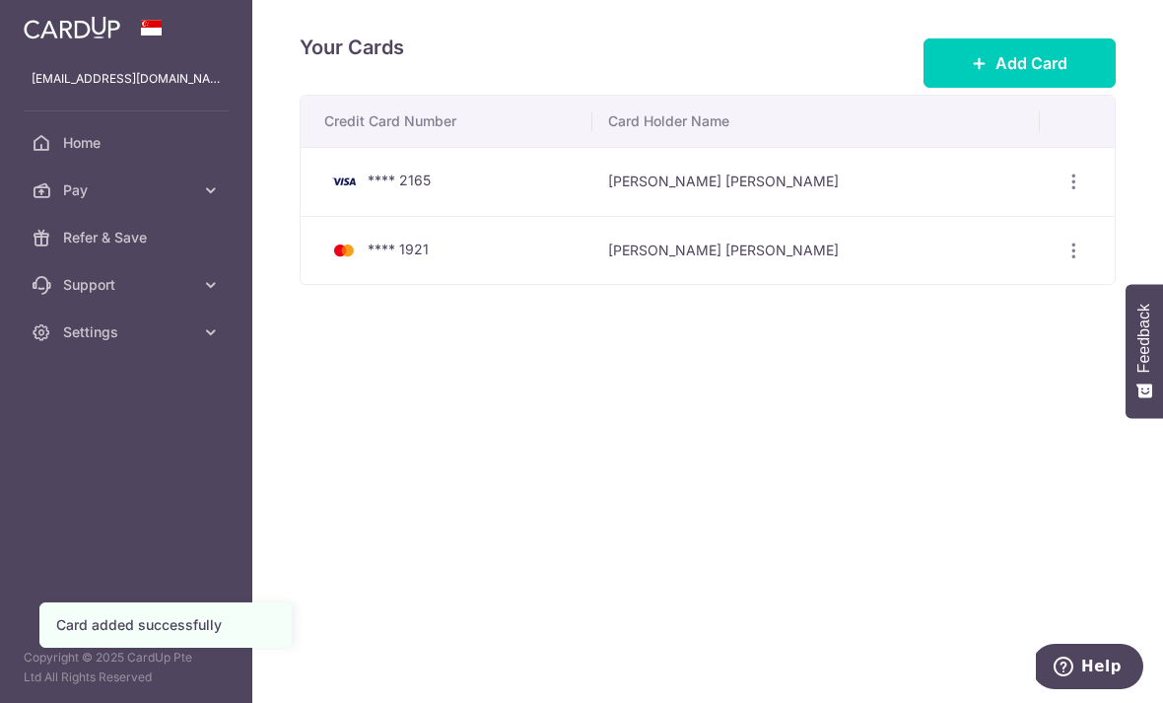
click at [1074, 192] on icon "button" at bounding box center [1073, 181] width 21 height 21
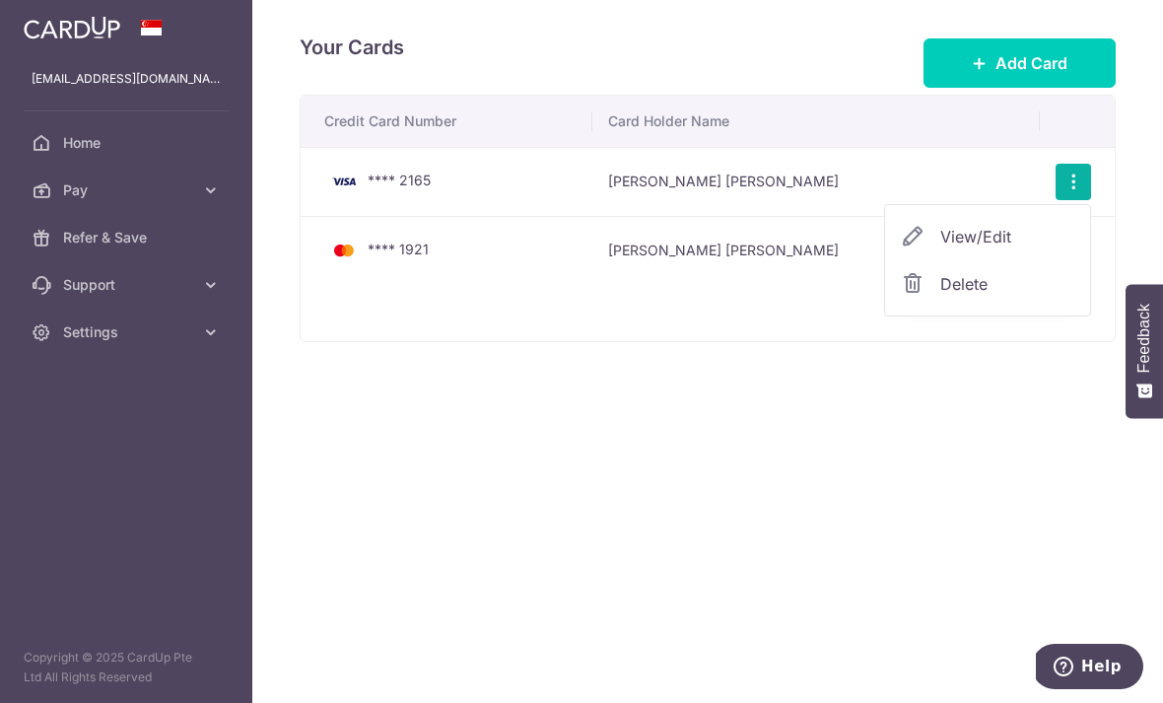
click at [989, 296] on span "Delete" at bounding box center [1007, 284] width 134 height 24
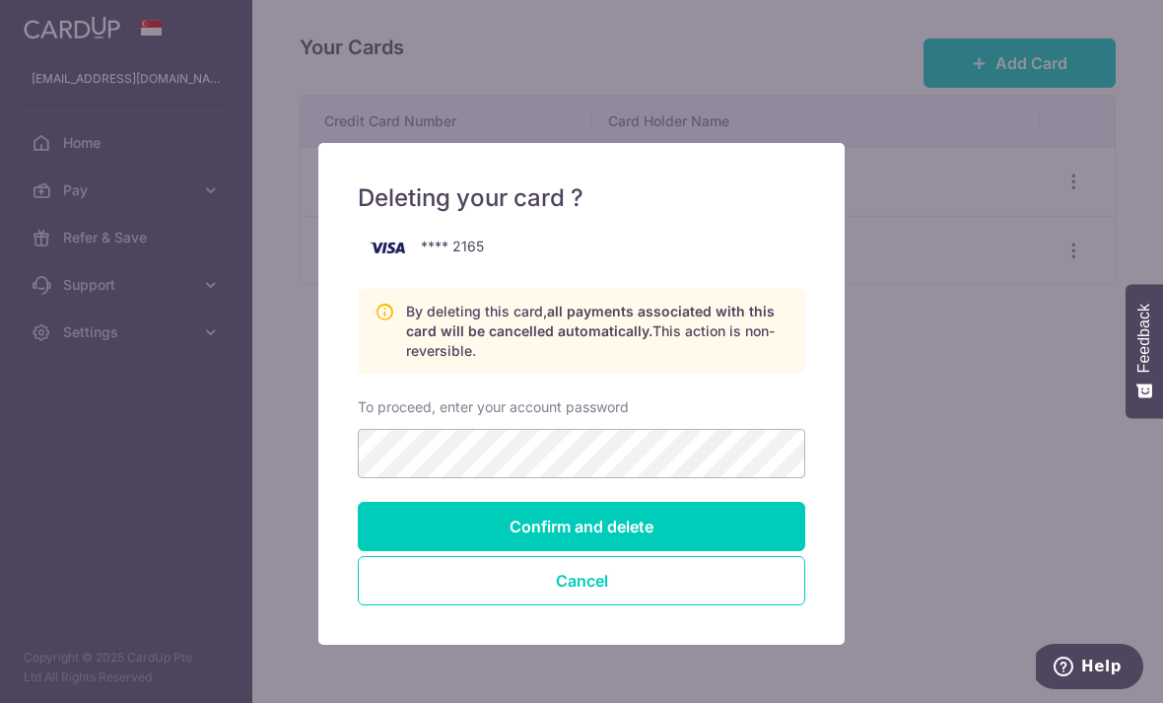
click at [656, 585] on button "Cancel" at bounding box center [581, 580] width 447 height 49
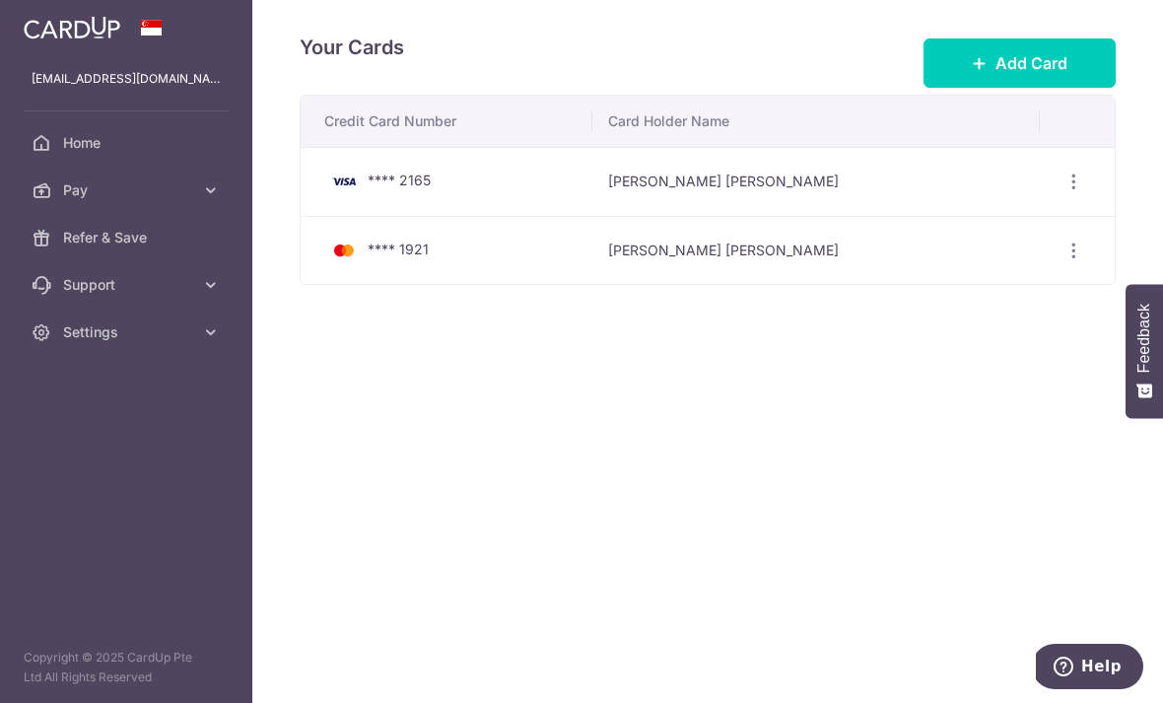
click at [0, 0] on icon "button" at bounding box center [0, 0] width 0 height 0
click at [101, 156] on link "Home" at bounding box center [126, 142] width 252 height 47
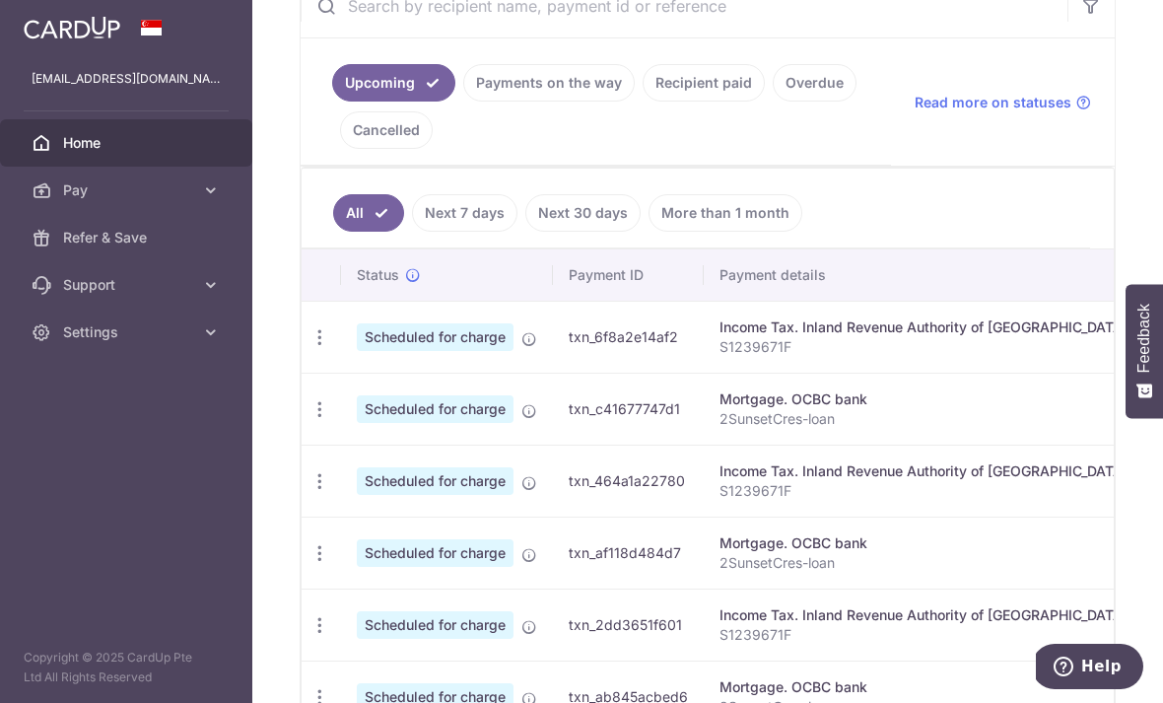
scroll to position [414, 0]
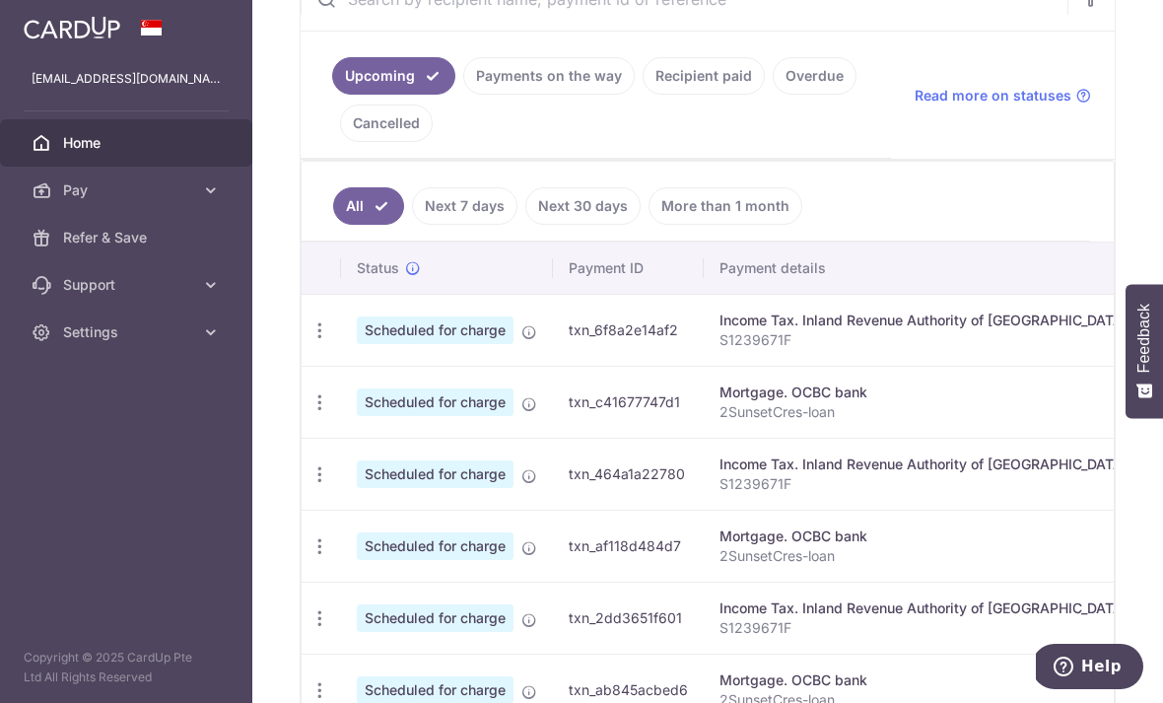
click at [309, 341] on icon "button" at bounding box center [319, 330] width 21 height 21
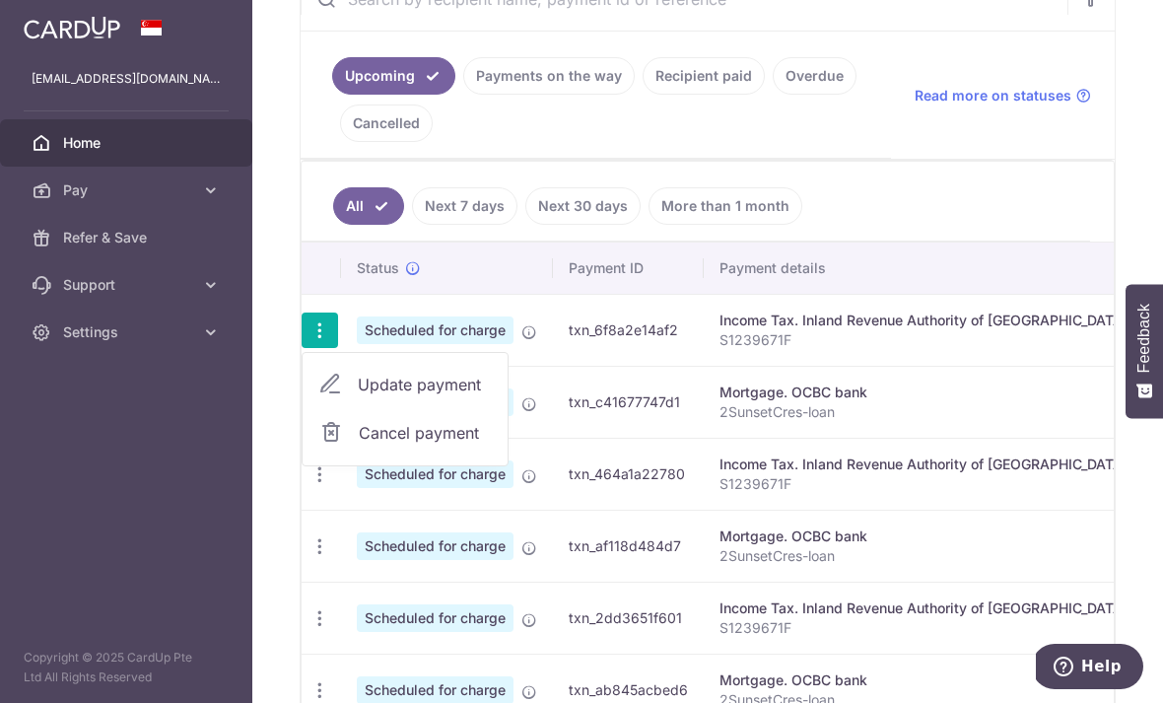
click at [358, 396] on span "Update payment" at bounding box center [425, 384] width 134 height 24
radio input "true"
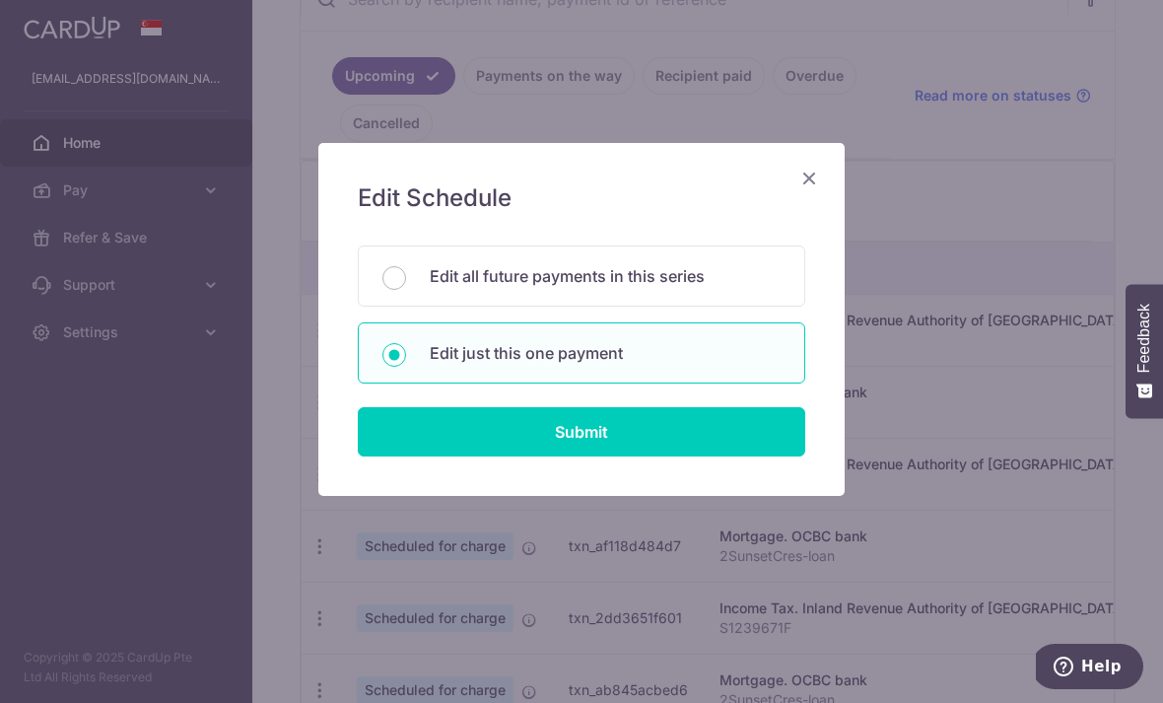
click at [630, 287] on p "Edit all future payments in this series" at bounding box center [605, 276] width 351 height 24
click at [406, 287] on input "Edit all future payments in this series" at bounding box center [394, 278] width 24 height 24
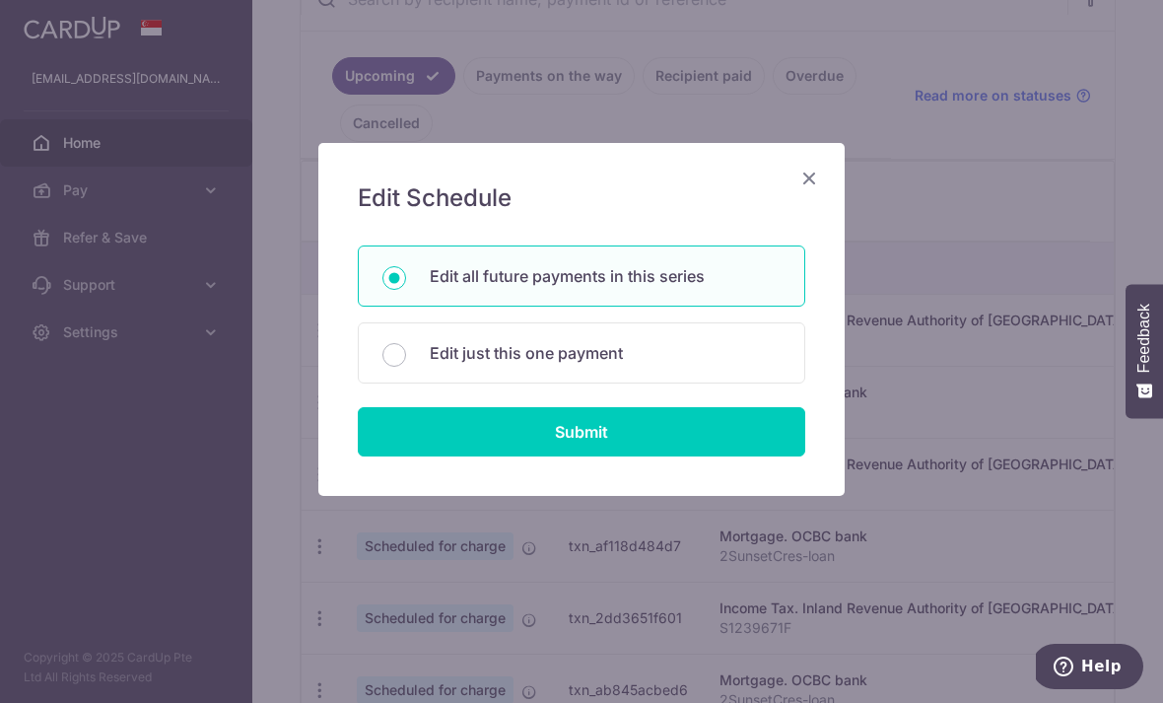
click at [659, 356] on p "Edit just this one payment" at bounding box center [605, 353] width 351 height 24
click at [406, 356] on input "Edit just this one payment" at bounding box center [394, 355] width 24 height 24
radio input "false"
radio input "true"
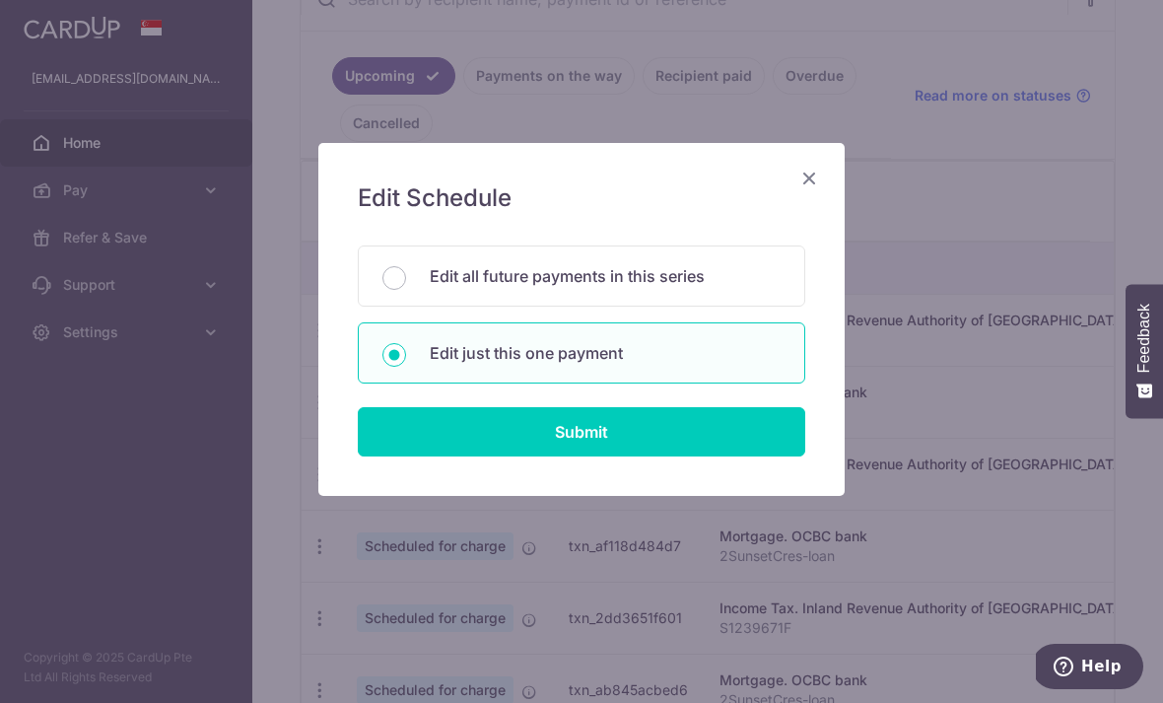
click at [624, 438] on input "Submit" at bounding box center [581, 431] width 447 height 49
radio input "true"
type input "7,466.82"
type input "15/09/2025"
type input "S1239671F"
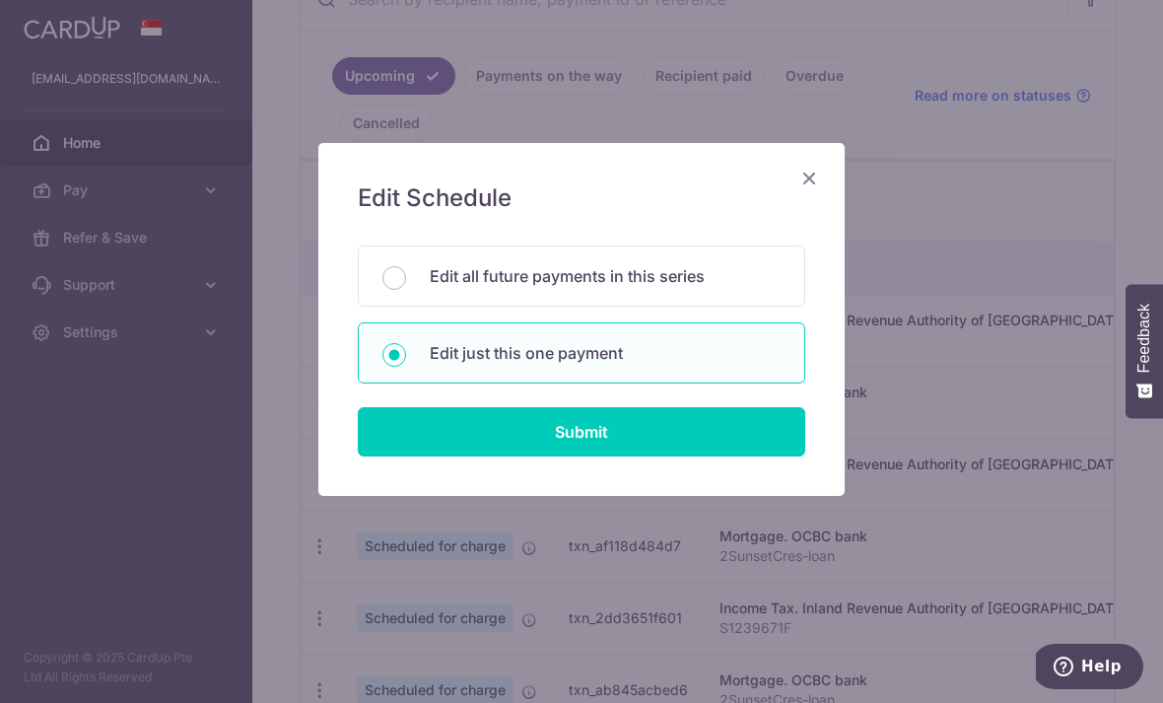
type input "OCBC18"
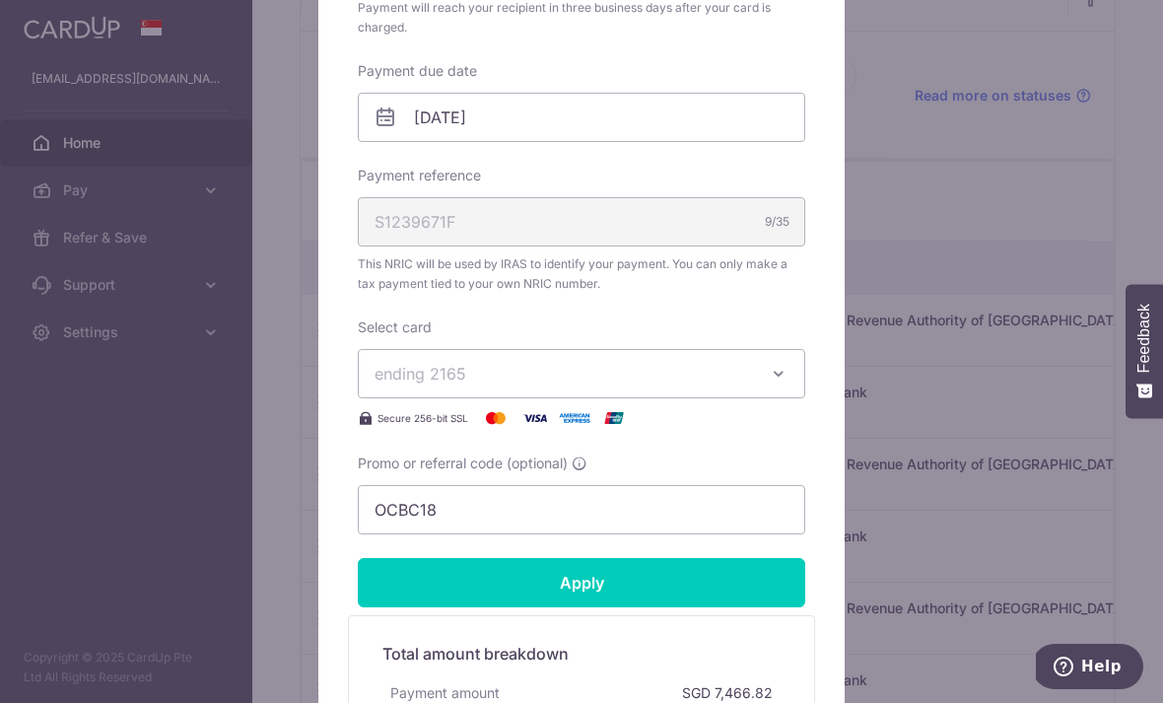
scroll to position [582, 0]
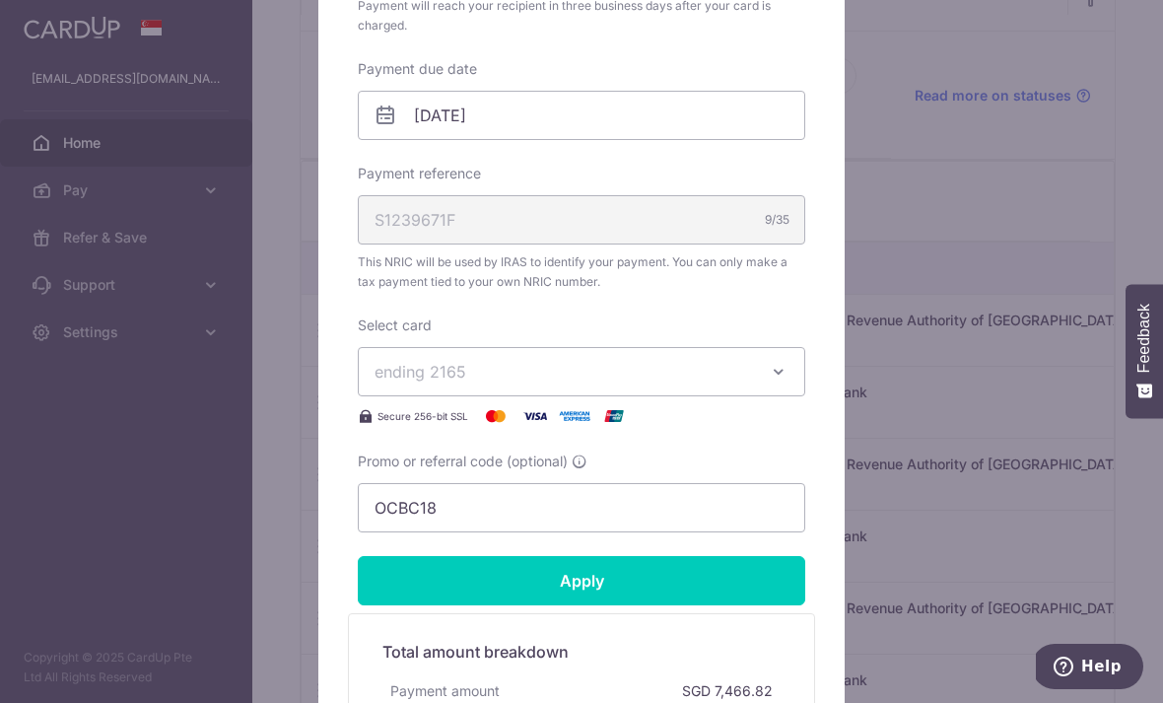
click at [786, 378] on icon "button" at bounding box center [779, 372] width 20 height 20
click at [493, 521] on span "**** 1921" at bounding box center [581, 512] width 414 height 24
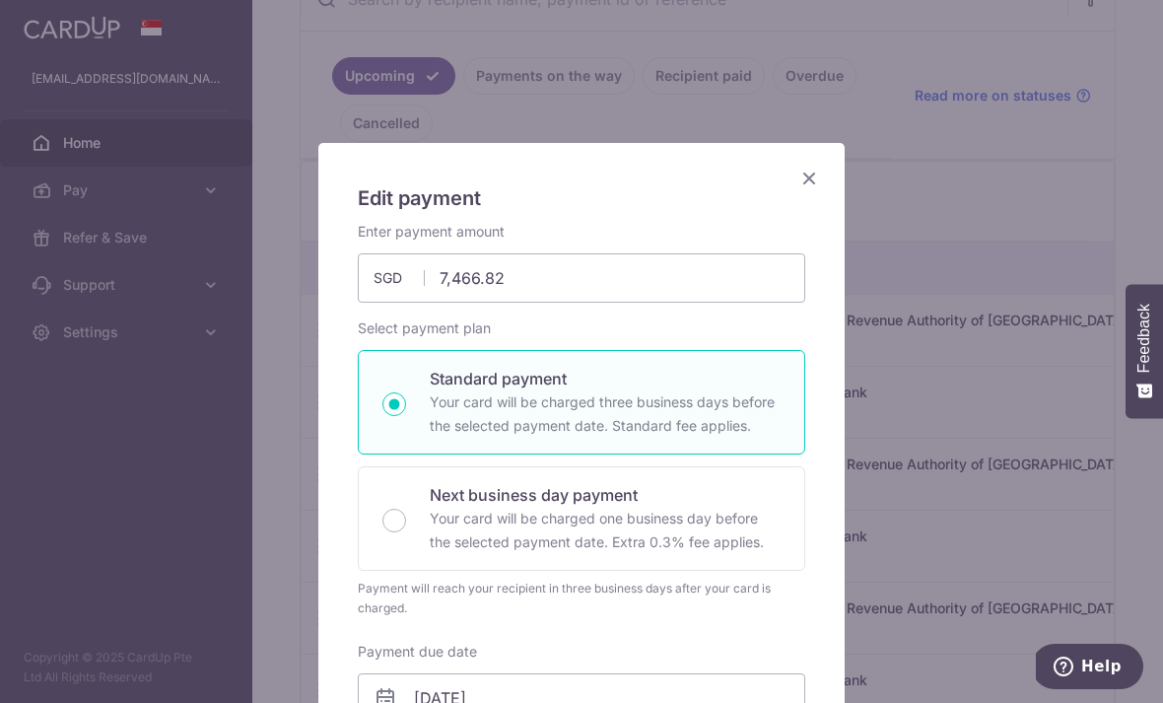
scroll to position [0, 0]
click at [820, 170] on icon "Close" at bounding box center [809, 178] width 24 height 25
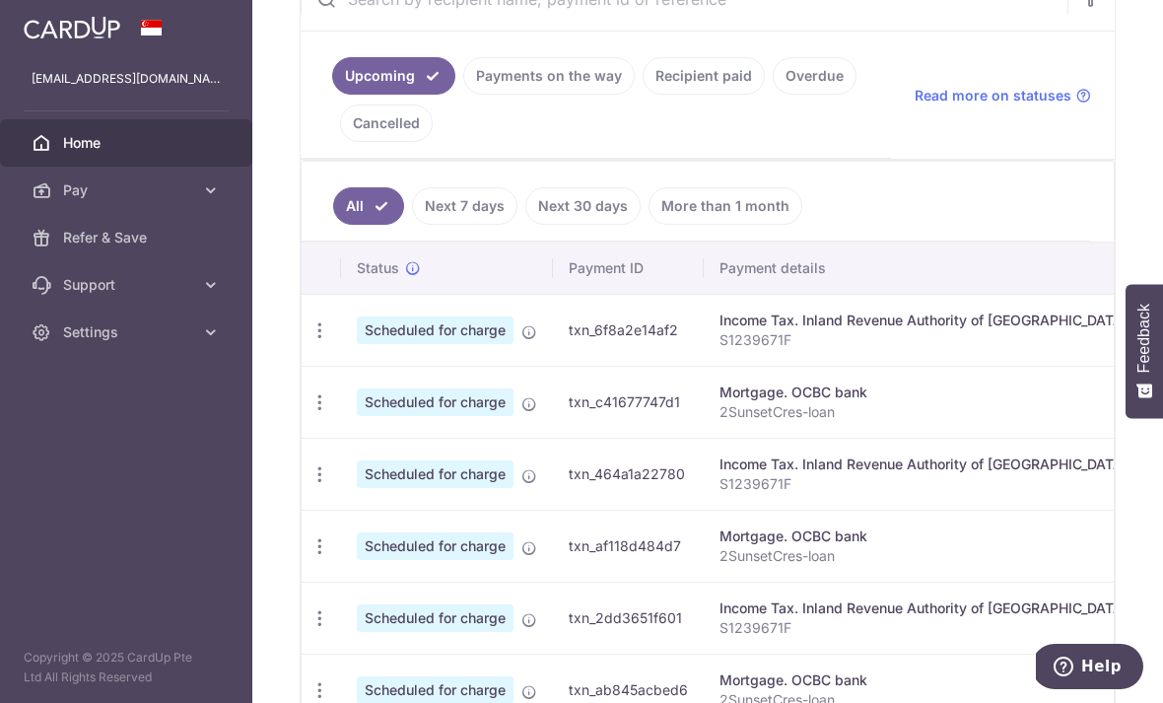
click at [0, 0] on icon "button" at bounding box center [0, 0] width 0 height 0
click at [201, 191] on icon at bounding box center [211, 190] width 20 height 20
click at [112, 342] on link "Cards" at bounding box center [126, 331] width 252 height 47
